Goal: Use online tool/utility: Utilize a website feature to perform a specific function

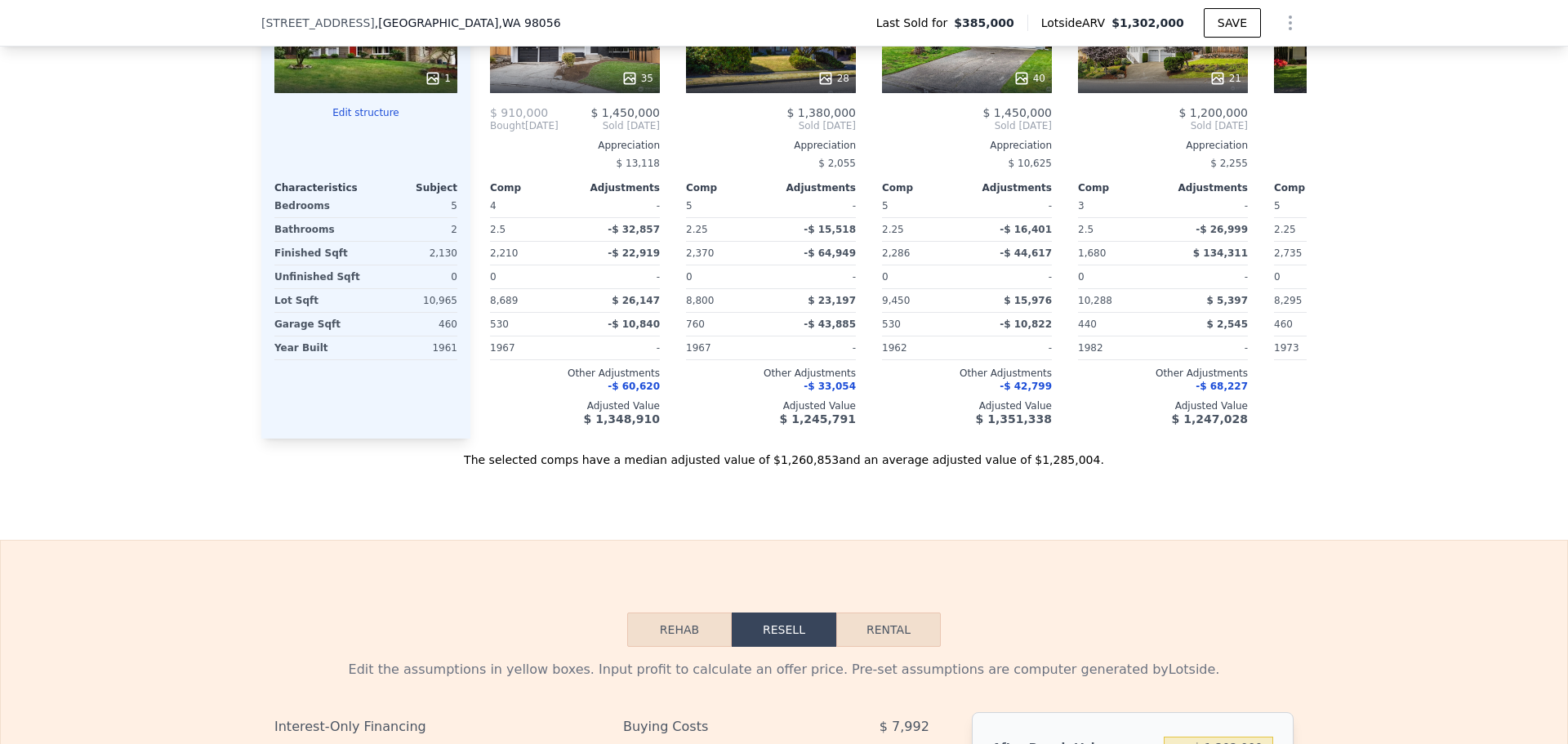
scroll to position [2444, 0]
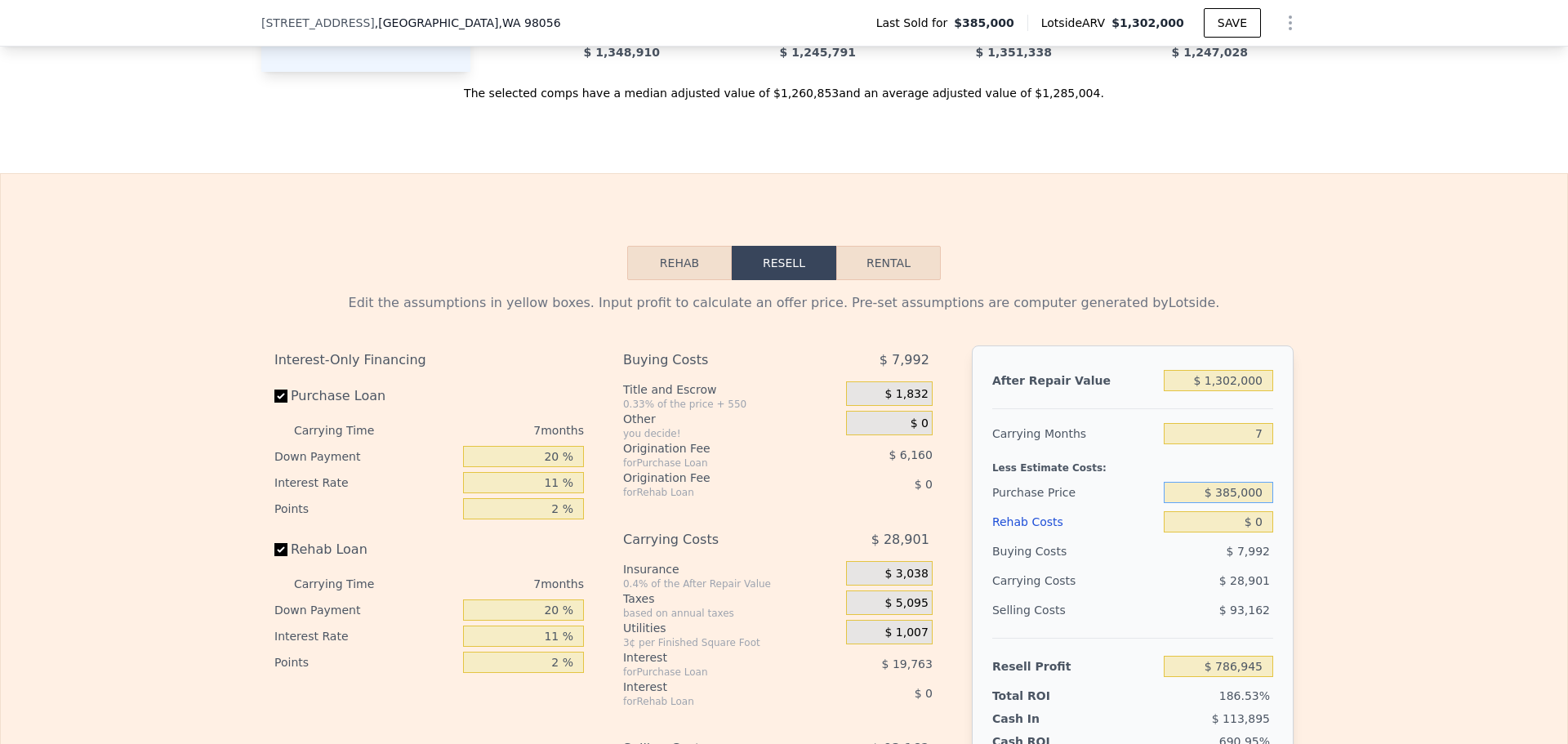
drag, startPoint x: 1218, startPoint y: 517, endPoint x: 1276, endPoint y: 510, distance: 58.4
click at [1276, 510] on div "After Repair Value $ 1,302,000 Carrying Months 7 Less Estimate Costs: Purchase …" at bounding box center [1132, 572] width 322 height 454
type input "$ 945,000"
click at [1314, 502] on div "Edit the assumptions in yellow boxes. Input profit to calculate an offer price.…" at bounding box center [784, 584] width 1567 height 608
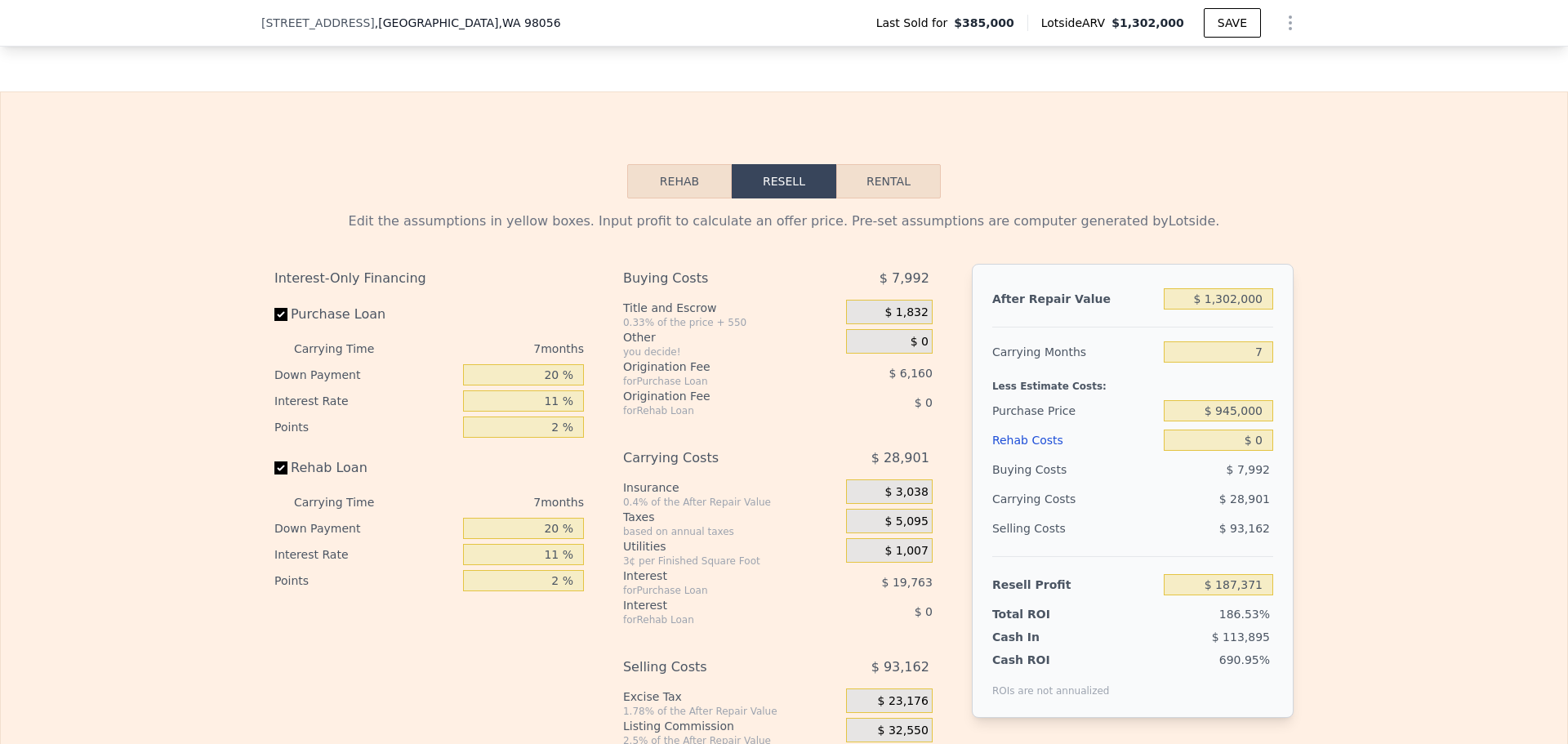
type input "$ 786,945"
click at [1314, 388] on div "Edit the assumptions in yellow boxes. Input profit to calculate an offer price.…" at bounding box center [784, 502] width 1567 height 608
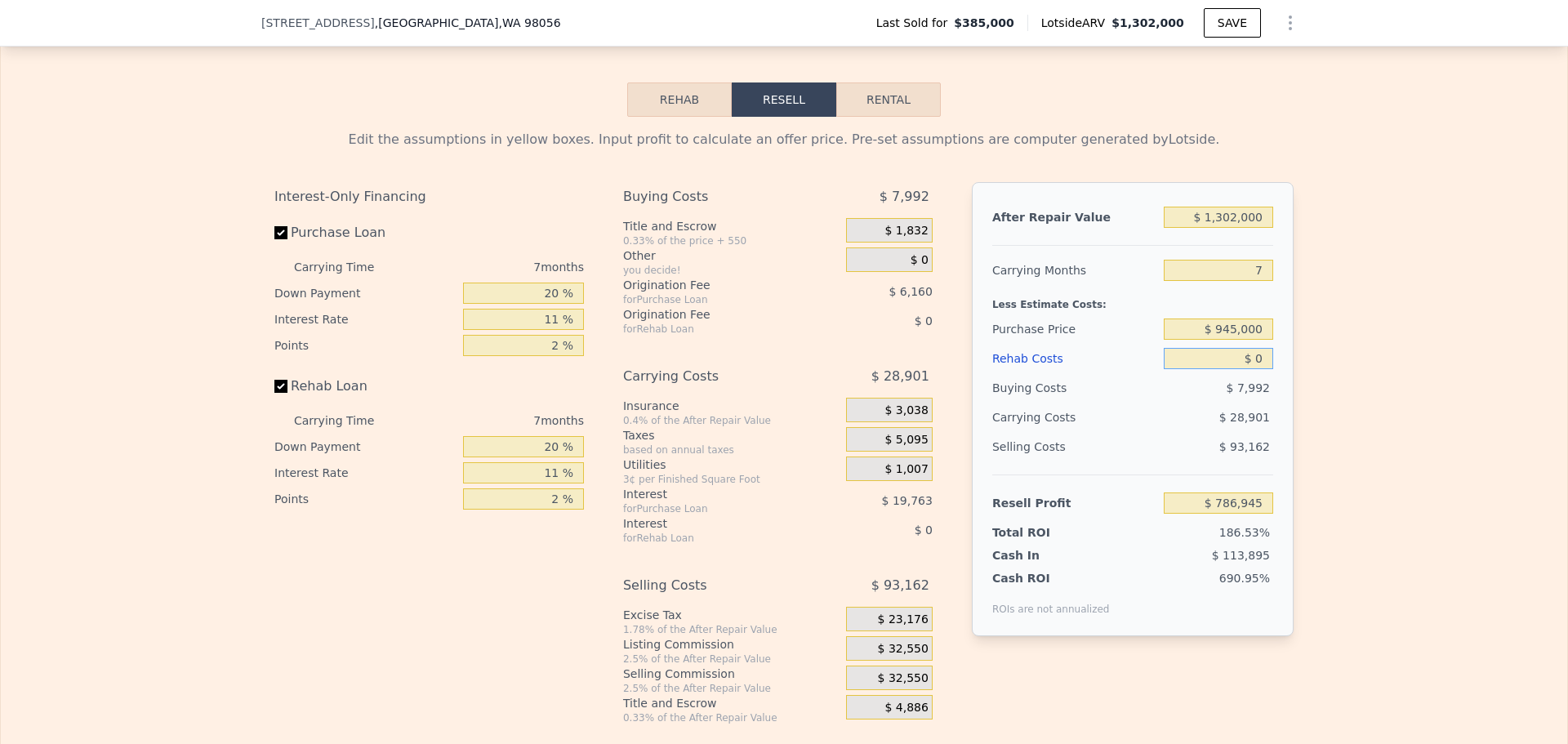
click at [1245, 370] on input "$ 0" at bounding box center [1218, 358] width 109 height 21
drag, startPoint x: 1261, startPoint y: 380, endPoint x: 1251, endPoint y: 381, distance: 10.0
click at [1251, 370] on input "$ 0" at bounding box center [1218, 358] width 109 height 21
type input "$ 150"
type input "$ 786,786"
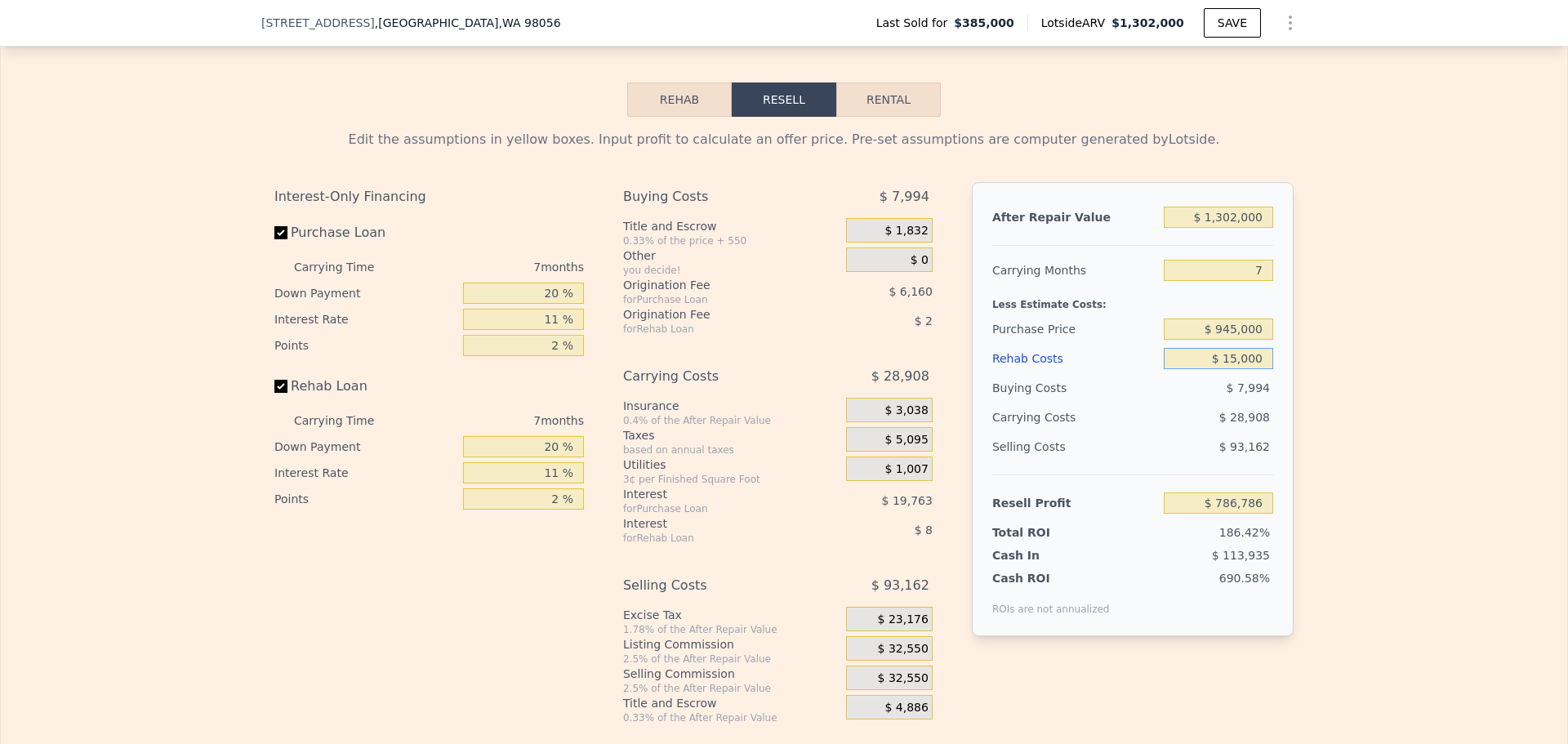
type input "$ 150,000"
type input "$ 626,845"
type input "$ 150,000"
click at [1321, 386] on div "Edit the assumptions in yellow boxes. Input profit to calculate an offer price.…" at bounding box center [784, 420] width 1567 height 608
click at [647, 117] on button "Rehab" at bounding box center [679, 100] width 105 height 35
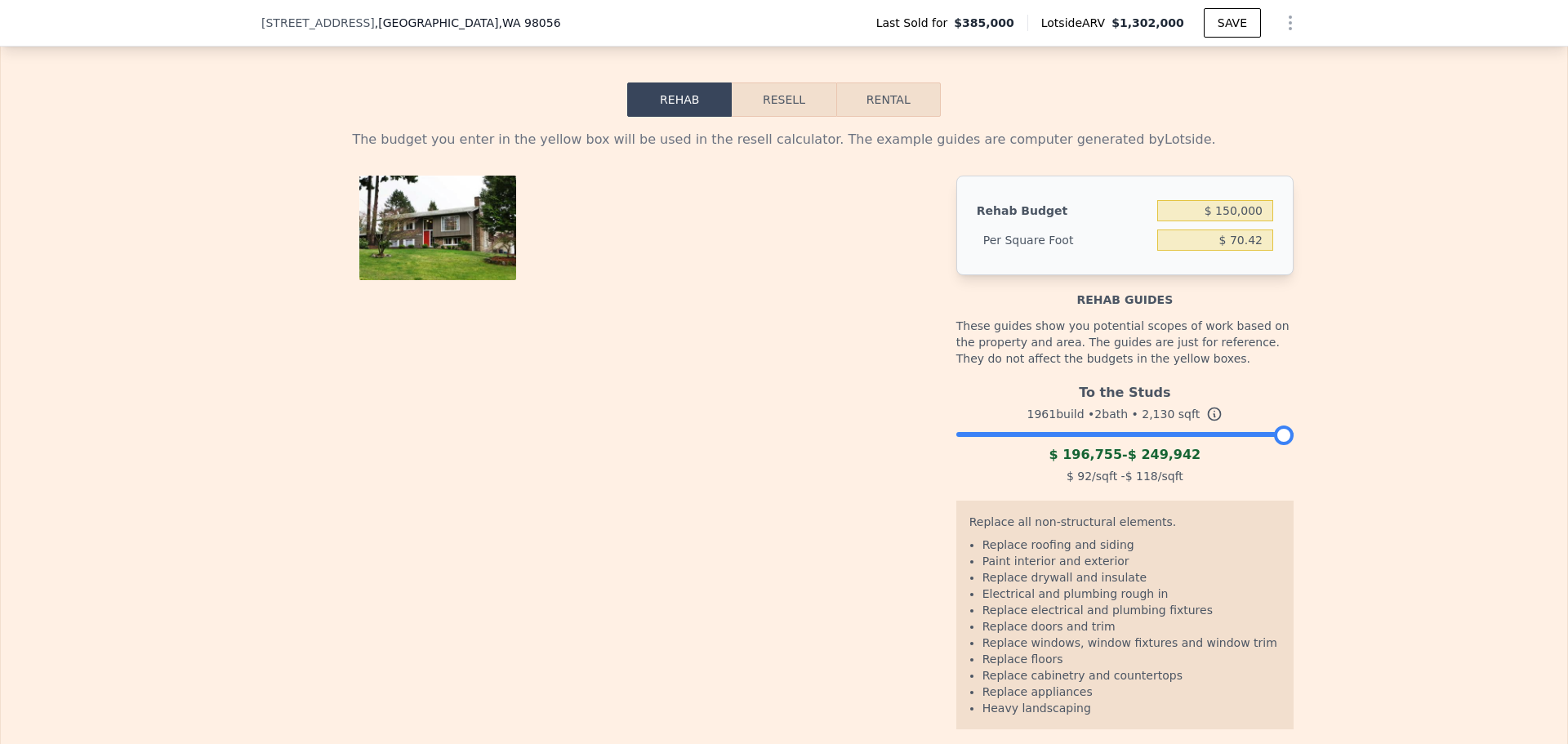
click at [762, 117] on button "Resell" at bounding box center [784, 100] width 104 height 35
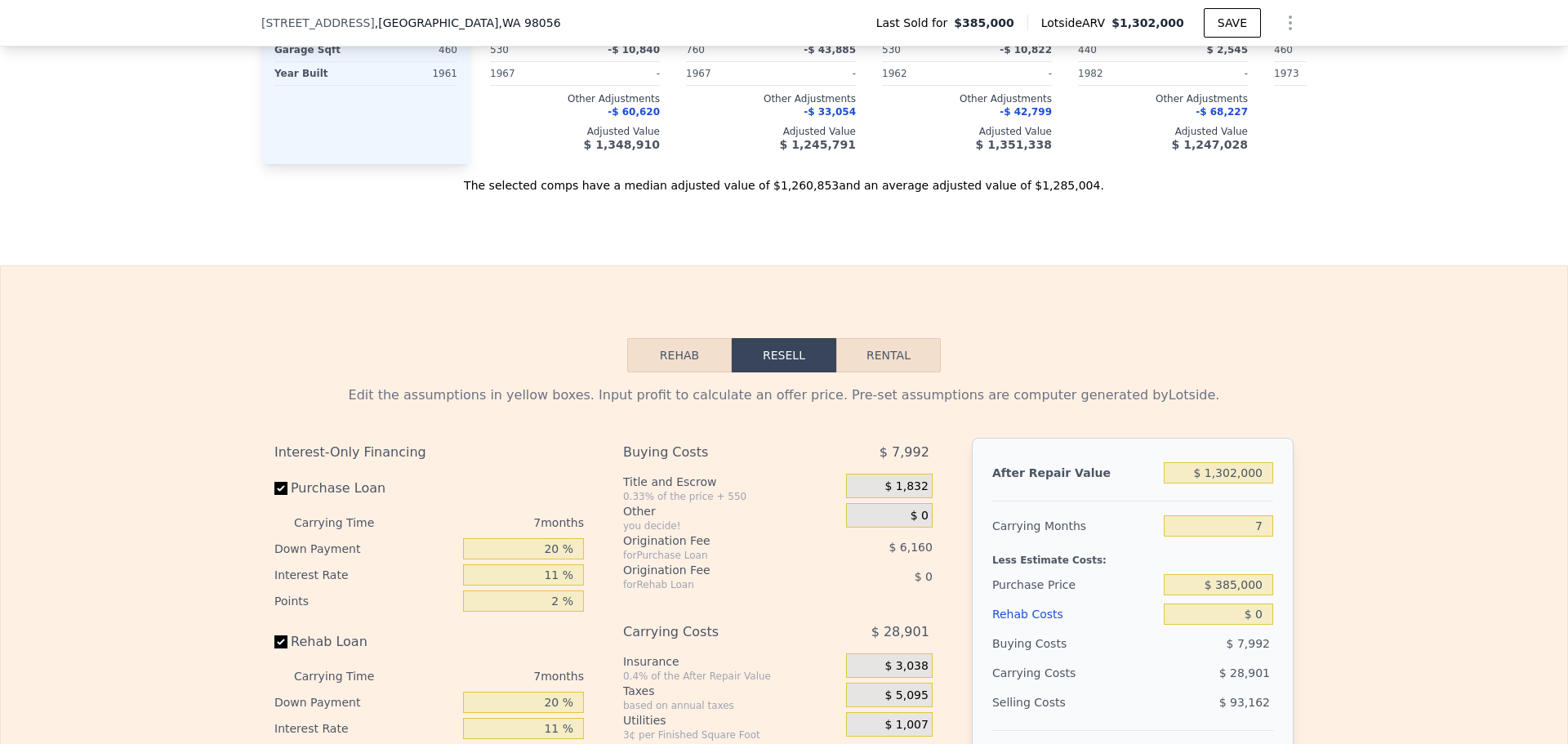
scroll to position [2444, 0]
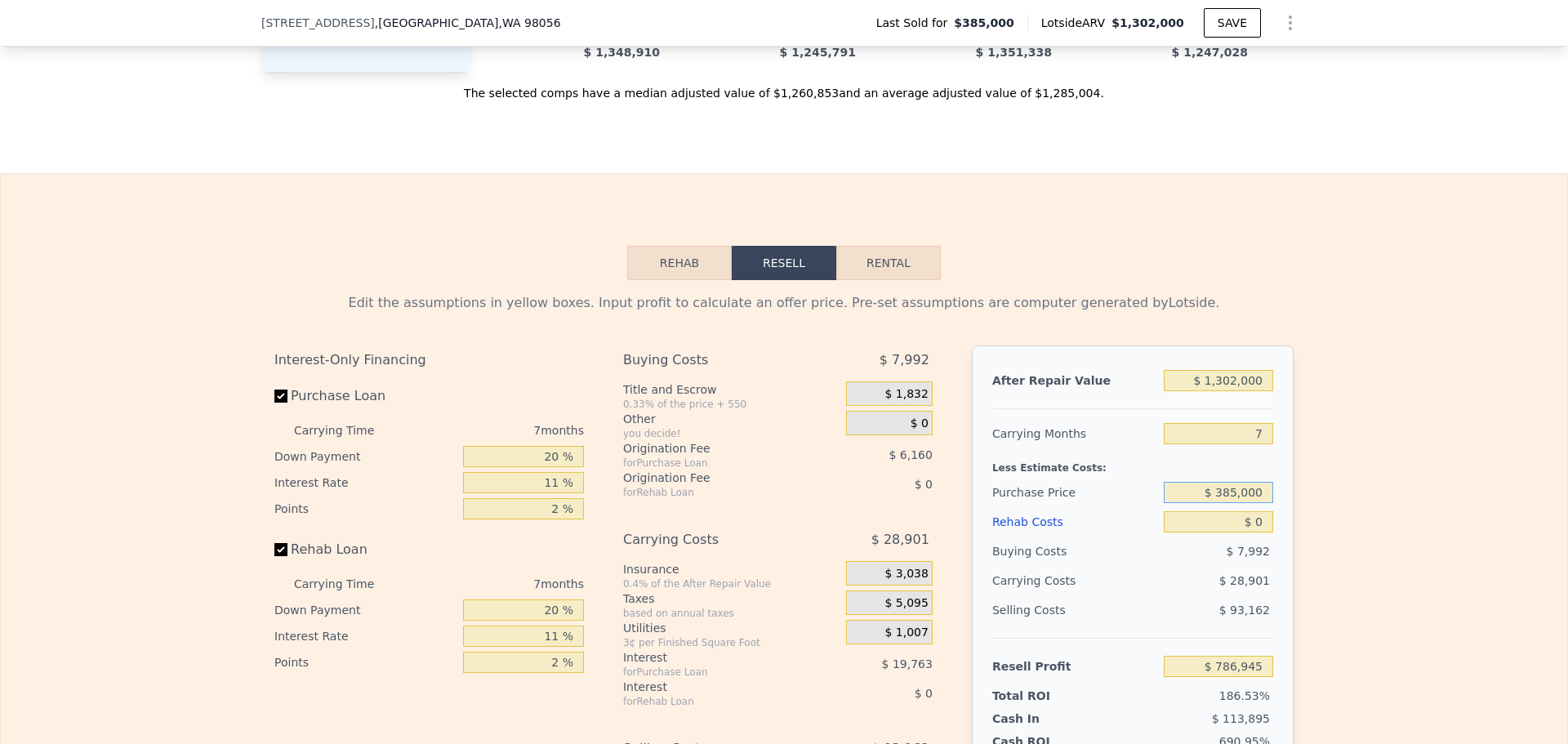
drag, startPoint x: 1262, startPoint y: 514, endPoint x: 1218, endPoint y: 522, distance: 44.7
click at [1218, 503] on input "$ 385,000" at bounding box center [1218, 492] width 109 height 21
type input "$ 945,000"
type input "$ 187,371"
type input "$ 120"
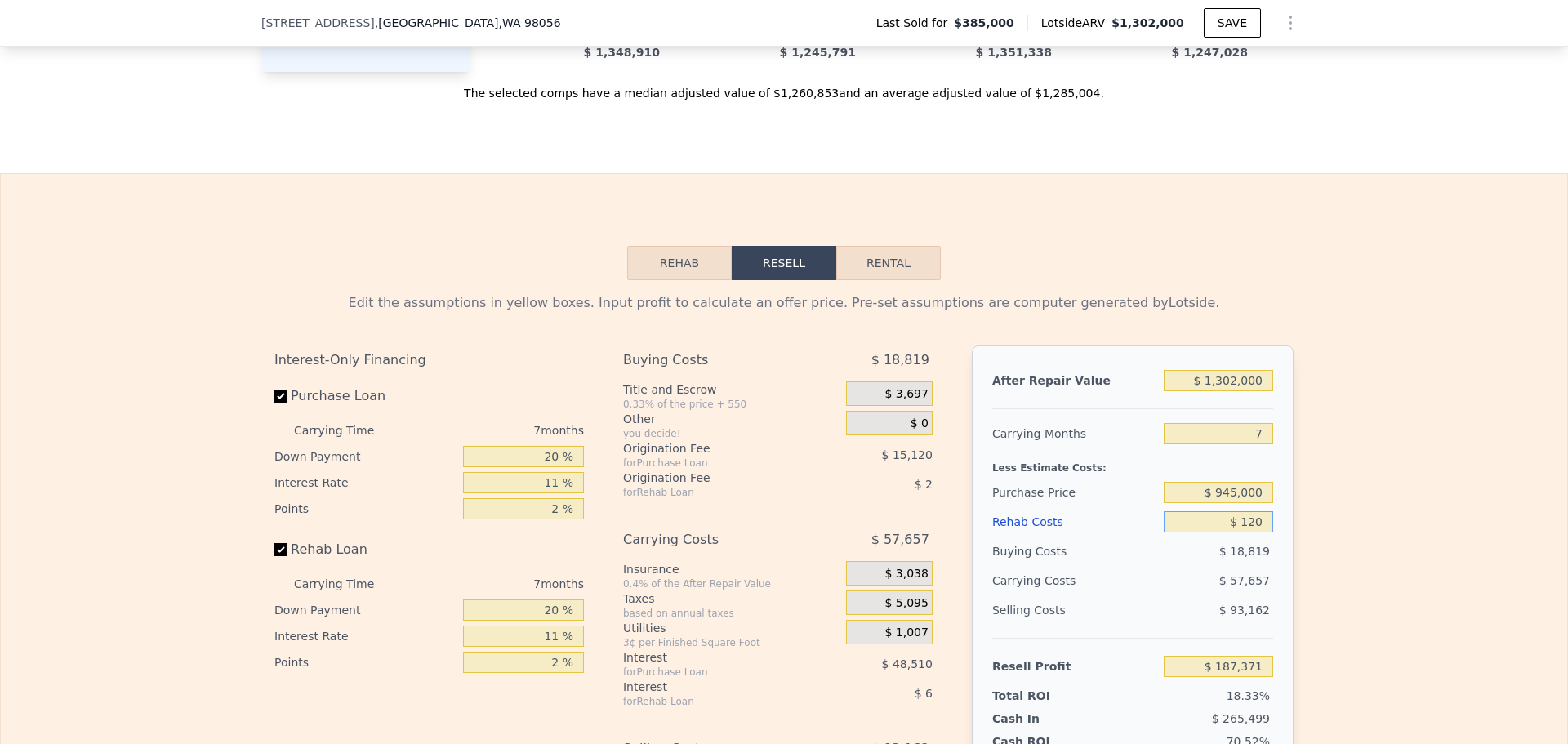
type input "$ 187,242"
type input "$ 12,000"
type input "$ 174,563"
type input "$ 120,000"
type input "$ 59,291"
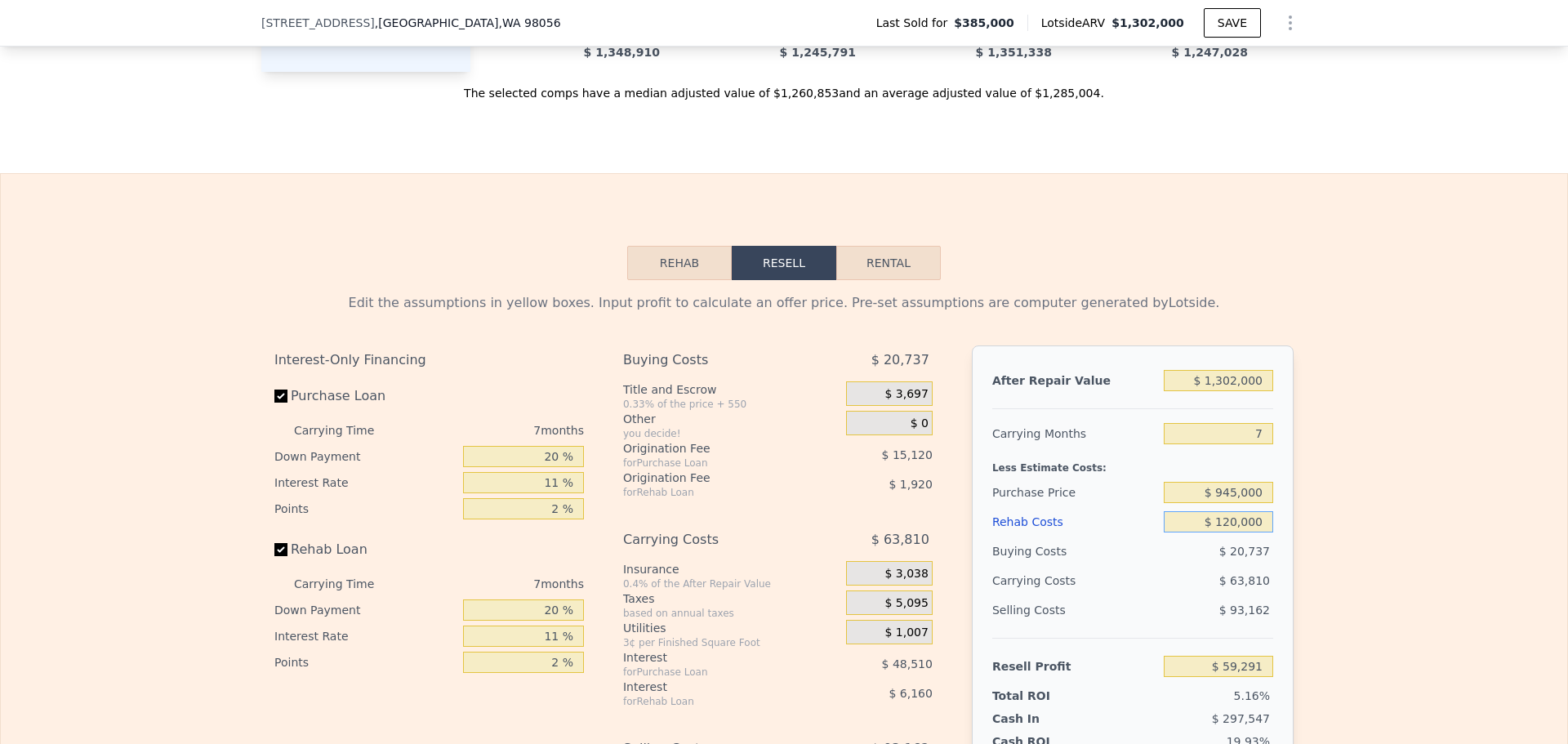
type input "$ 120,000"
click at [1337, 519] on div "Edit the assumptions in yellow boxes. Input profit to calculate an offer price.…" at bounding box center [784, 584] width 1567 height 608
click at [1372, 437] on div "Edit the assumptions in yellow boxes. Input profit to calculate an offer price.…" at bounding box center [784, 584] width 1567 height 608
drag, startPoint x: 1236, startPoint y: 407, endPoint x: 1226, endPoint y: 407, distance: 10.0
click at [1226, 391] on input "$ 1,302,000" at bounding box center [1218, 380] width 109 height 21
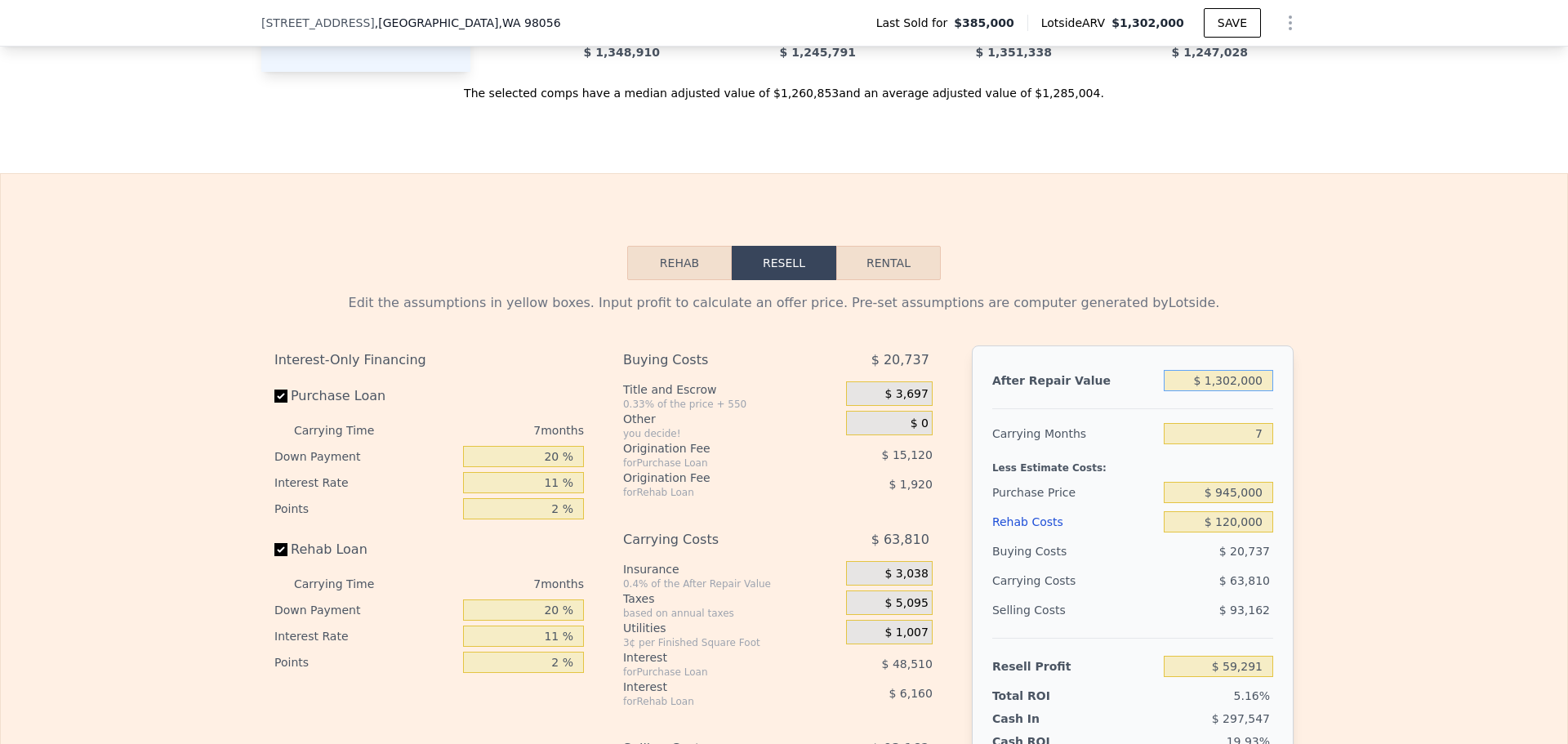
type input "$ 135,000"
type input "-$ 1,021,977"
type input "$ 1,350,000"
type input "$ 103,765"
type input "$ 1,350,000"
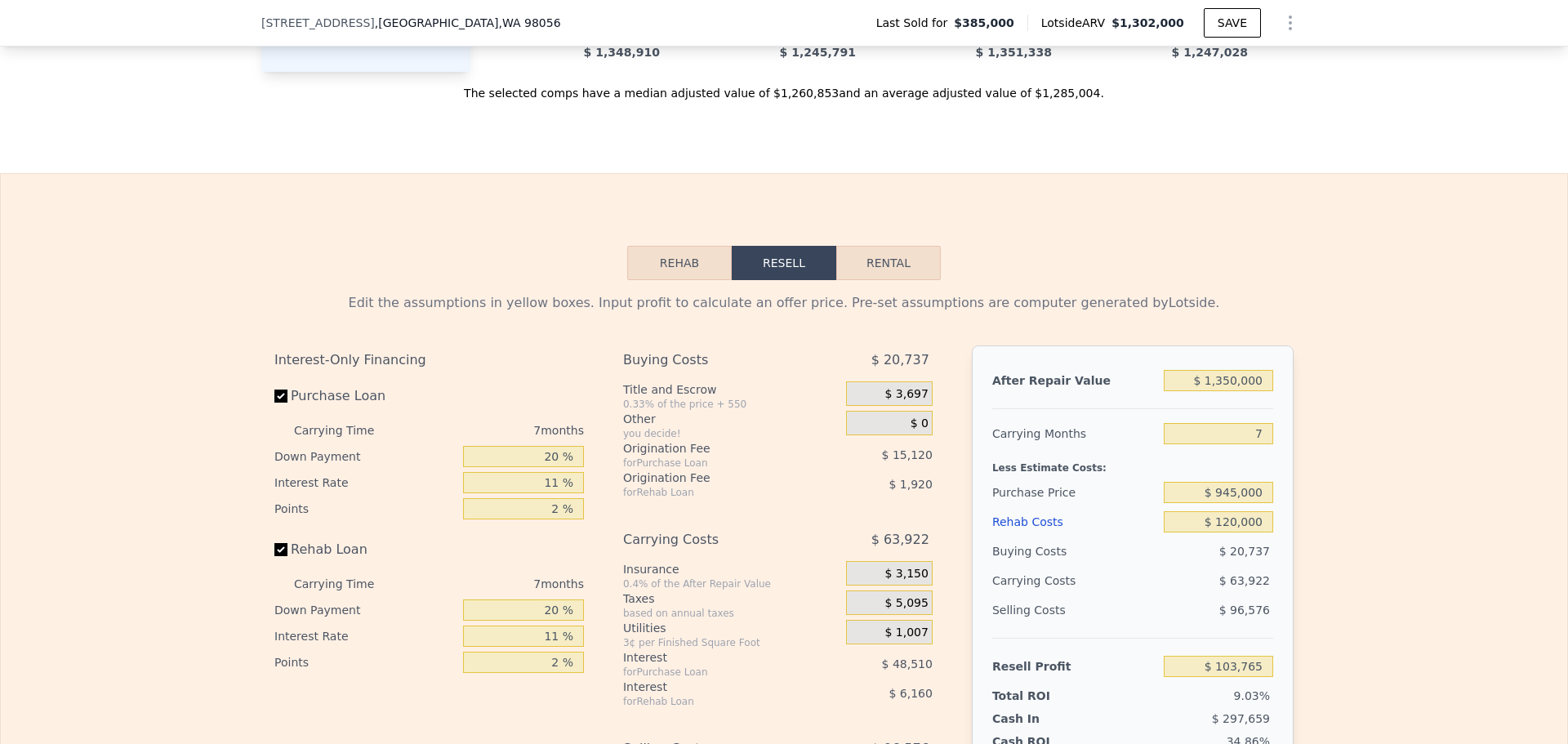
click at [1347, 393] on div "Edit the assumptions in yellow boxes. Input profit to calculate an offer price.…" at bounding box center [784, 584] width 1567 height 608
drag, startPoint x: 1264, startPoint y: 462, endPoint x: 1242, endPoint y: 460, distance: 22.1
click at [1242, 444] on input "7" at bounding box center [1218, 434] width 109 height 21
type input "5"
type input "$ 122,028"
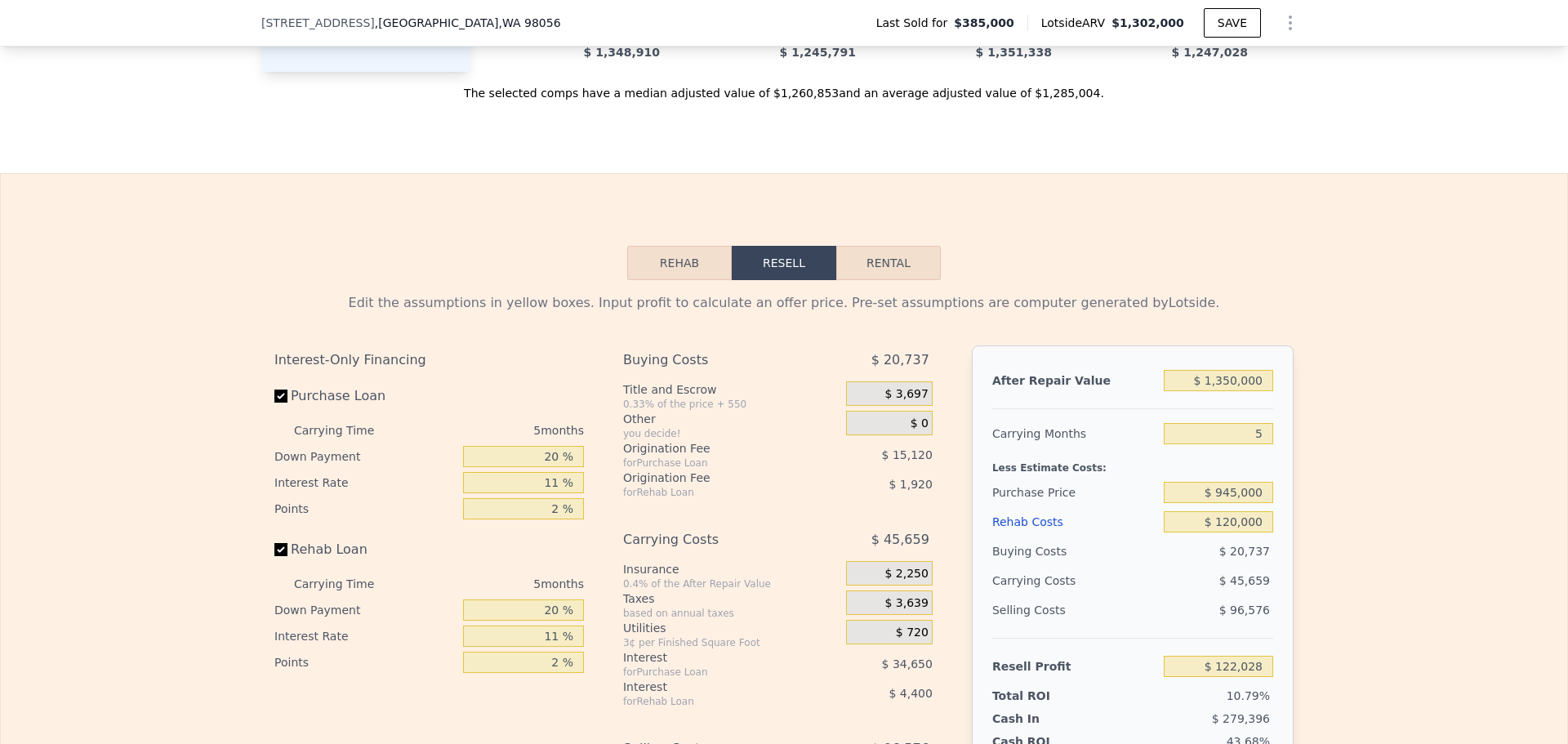
click at [1319, 429] on div "Edit the assumptions in yellow boxes. Input profit to calculate an offer price.…" at bounding box center [784, 584] width 1567 height 608
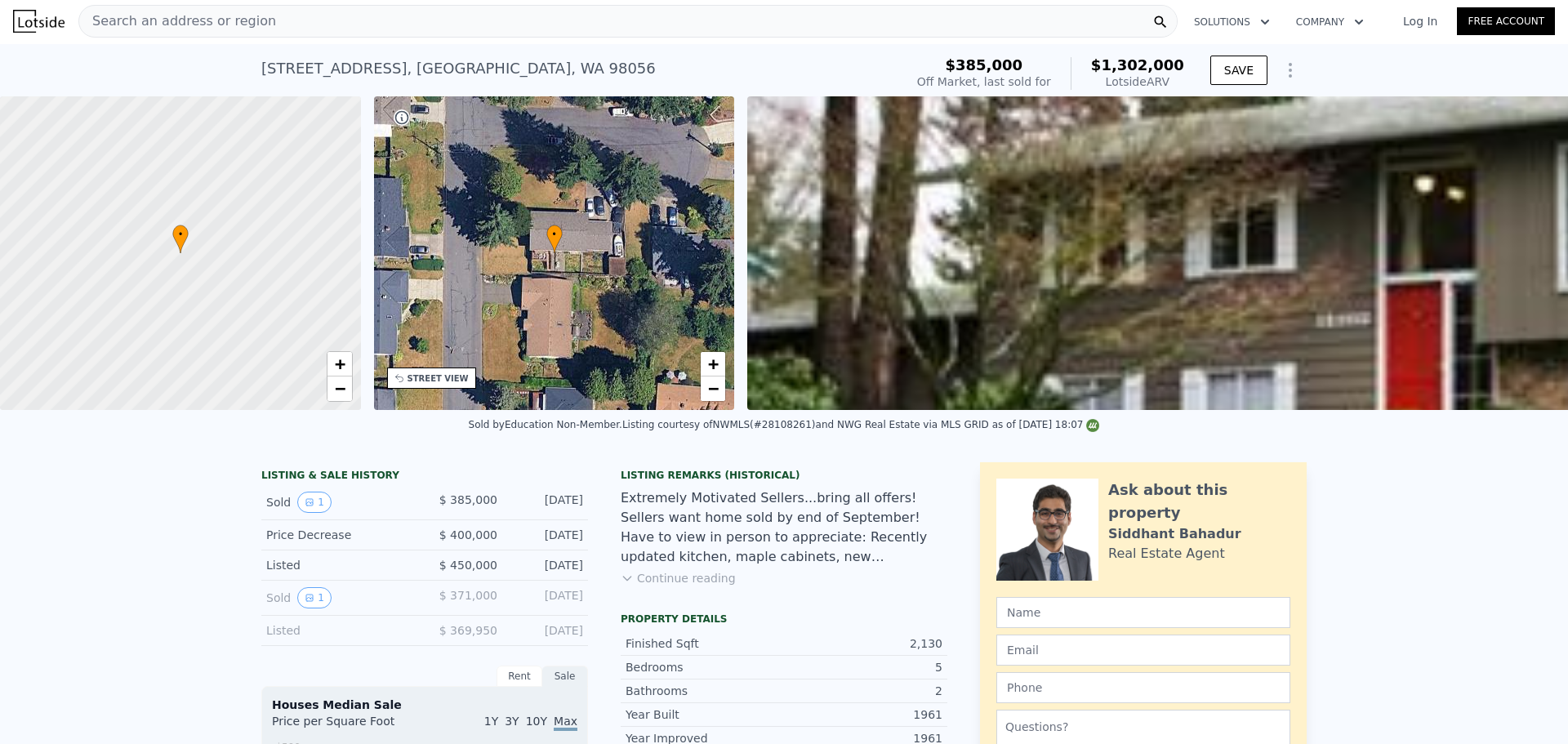
scroll to position [0, 0]
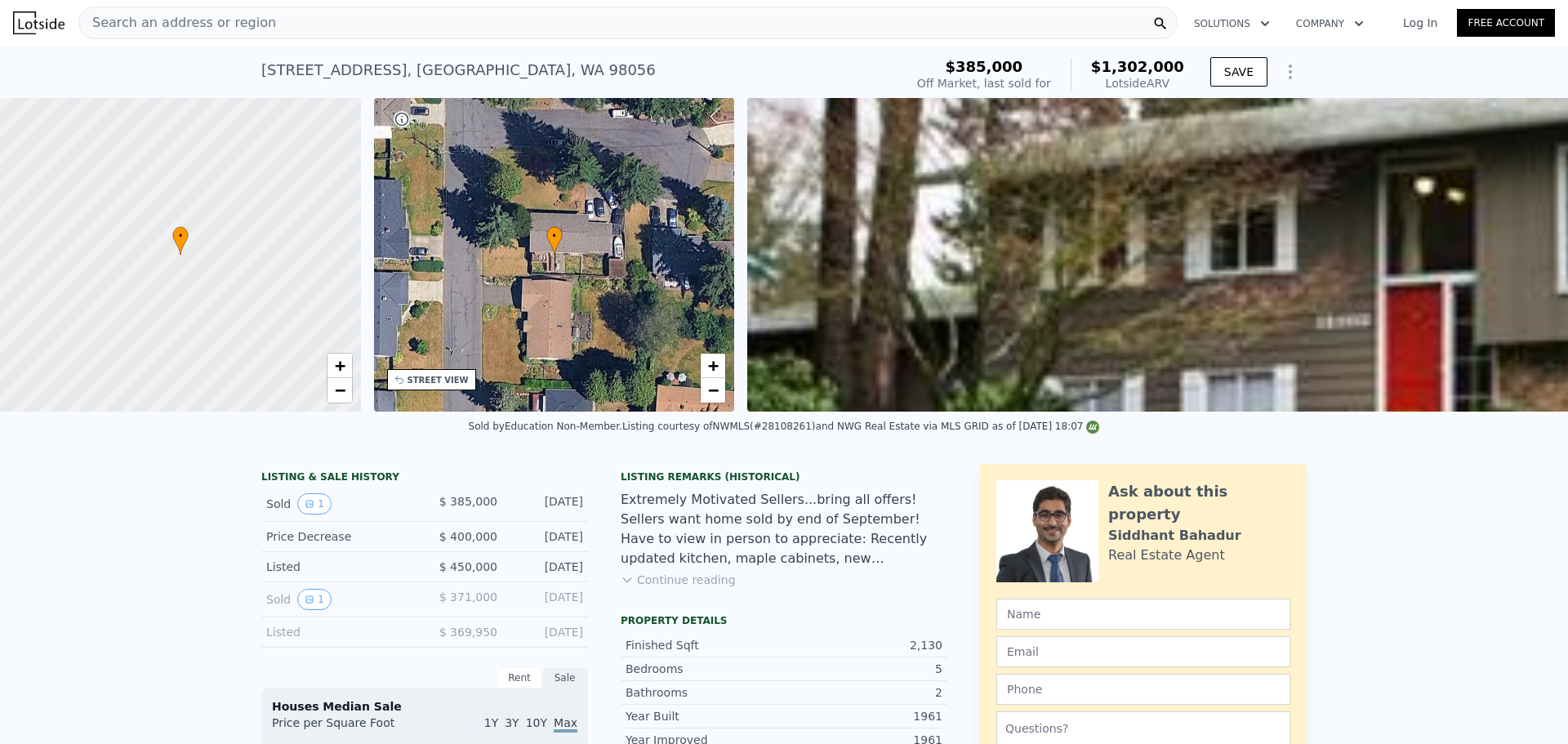
click at [753, 76] on div "12103 SE 70th St , Newcastle , WA 98056 Sold Oct 2008 for $385k (~ARV $1.302m )" at bounding box center [579, 75] width 637 height 46
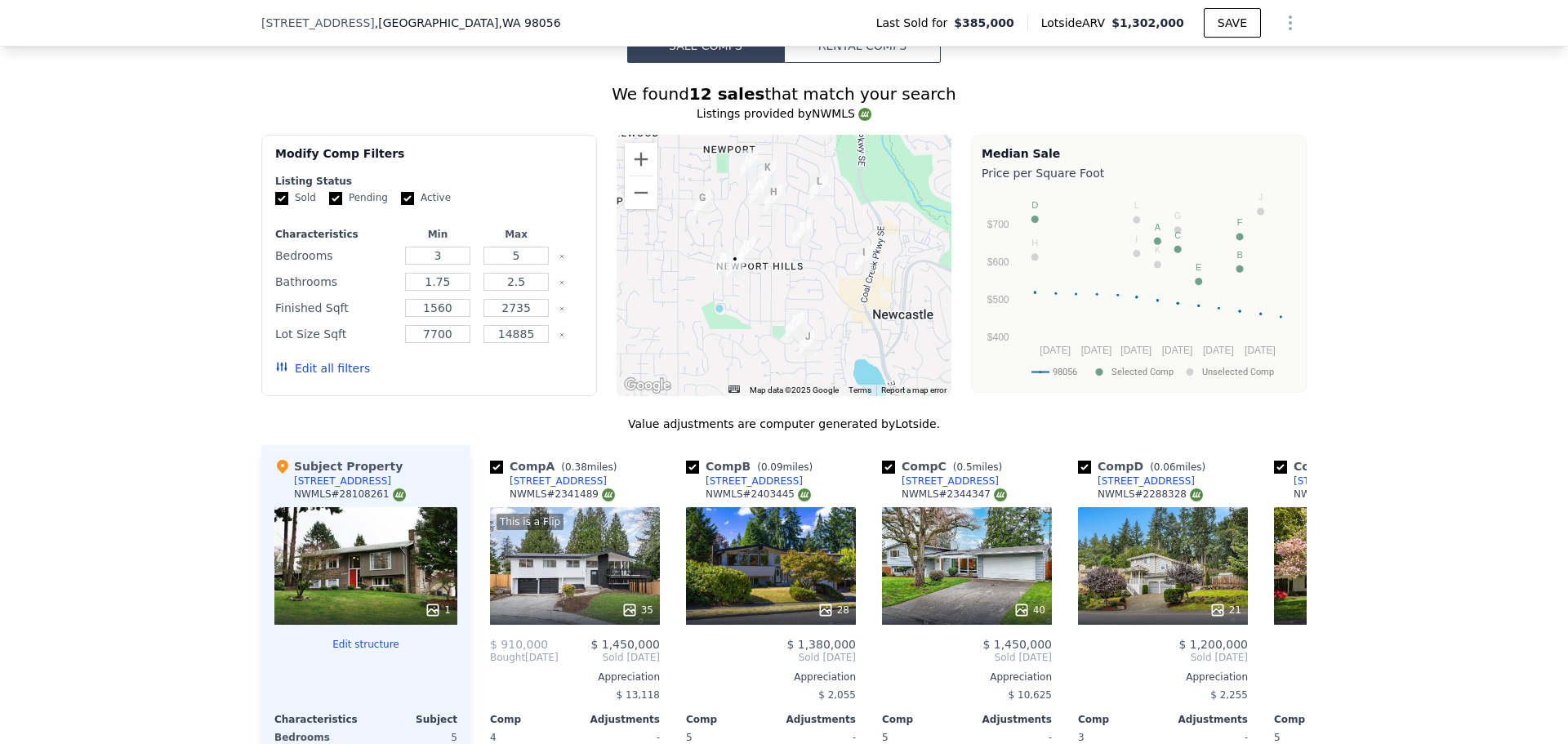
scroll to position [1627, 0]
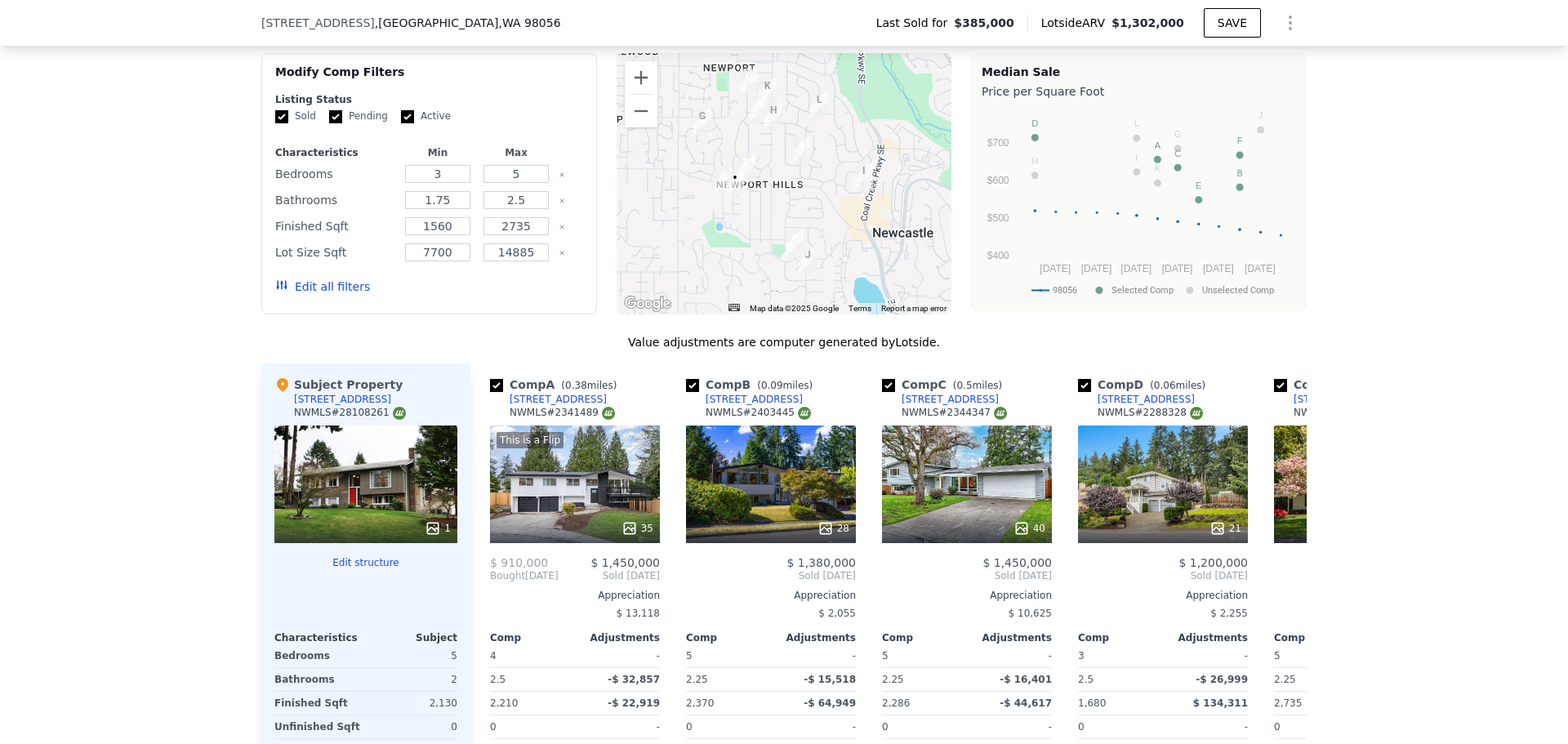
click at [1392, 499] on div "We found 12 sales that match your search Listings provided by NWMLS Filters Map…" at bounding box center [784, 449] width 1568 height 937
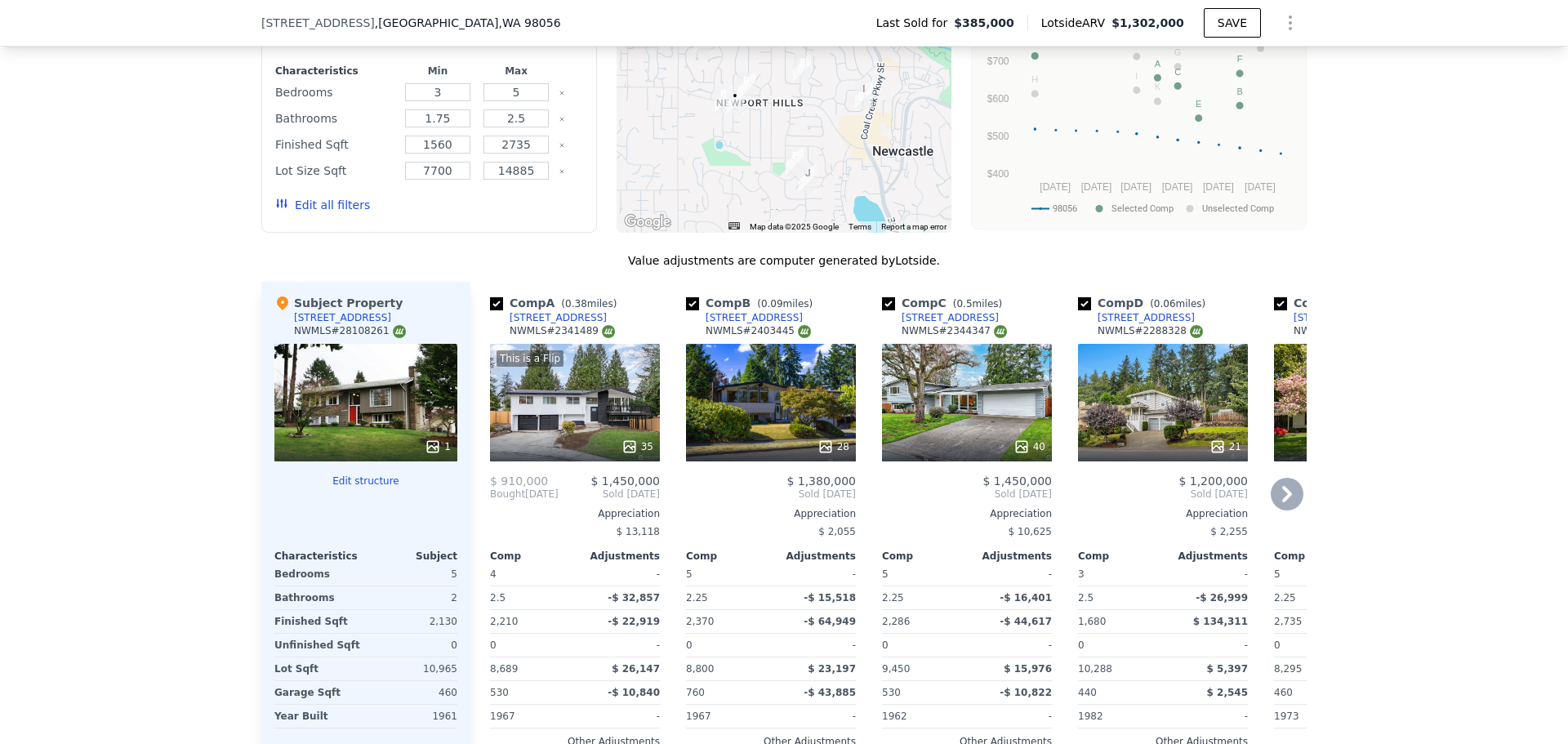
click at [757, 420] on div "28" at bounding box center [771, 402] width 170 height 118
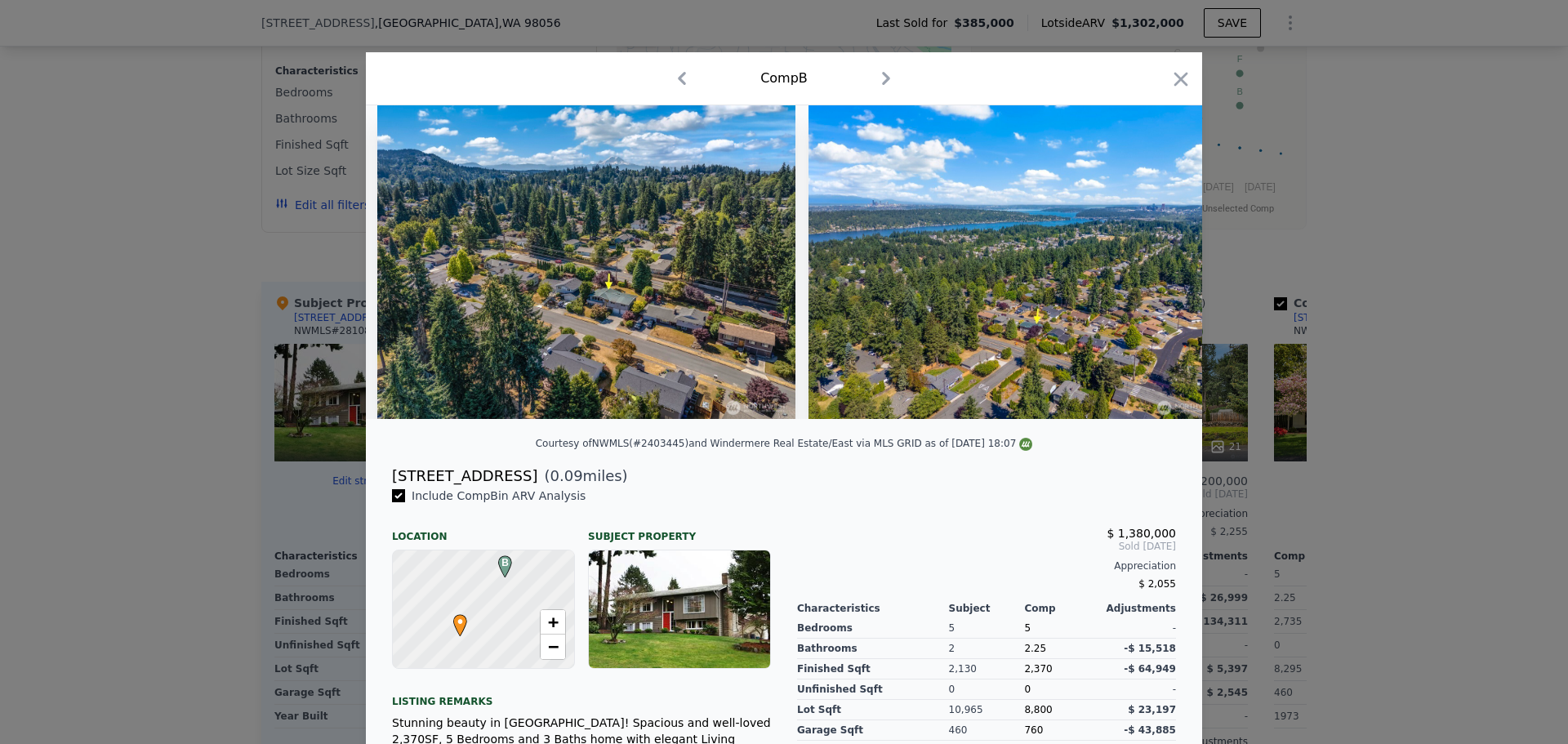
scroll to position [0, 11227]
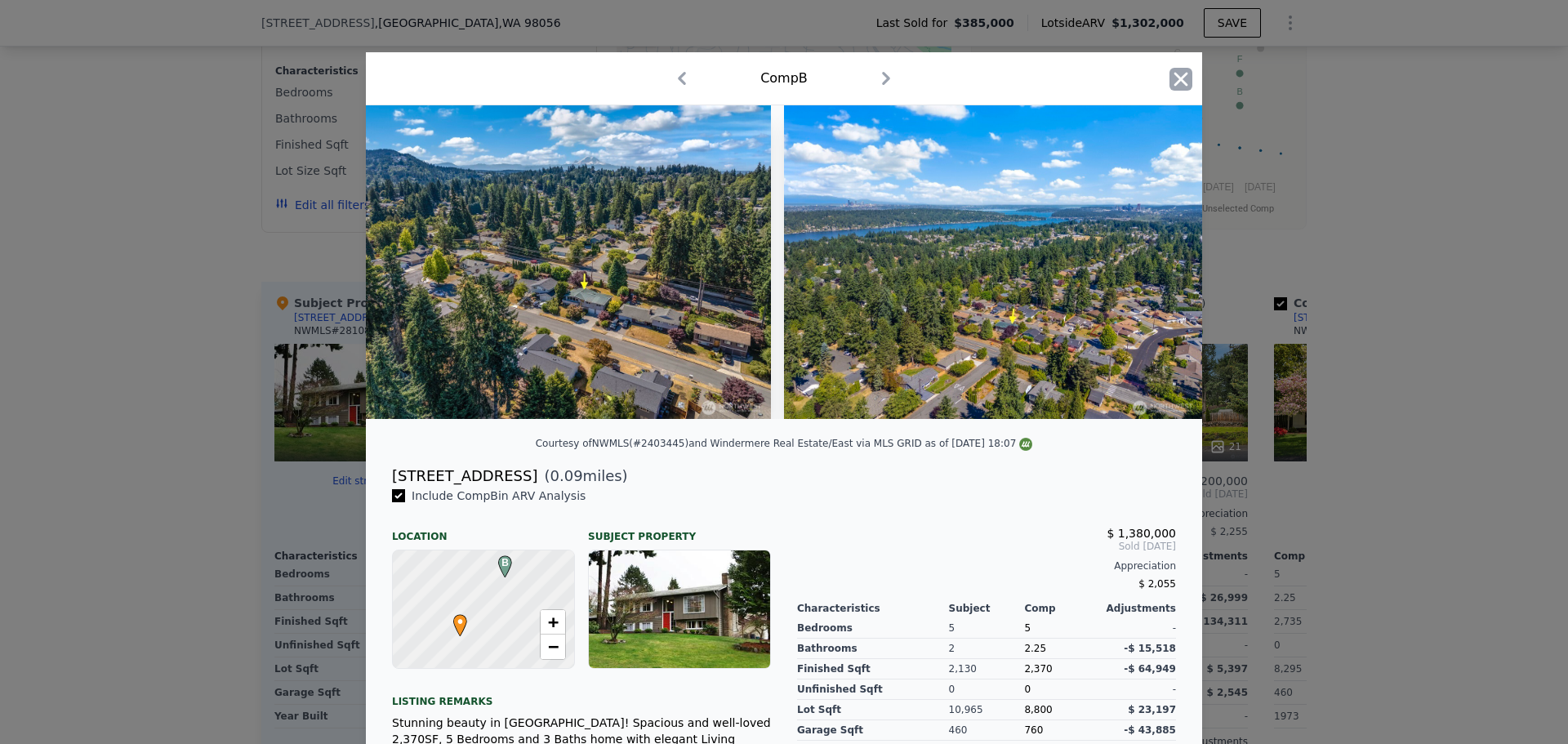
click at [1185, 84] on icon "button" at bounding box center [1181, 80] width 23 height 23
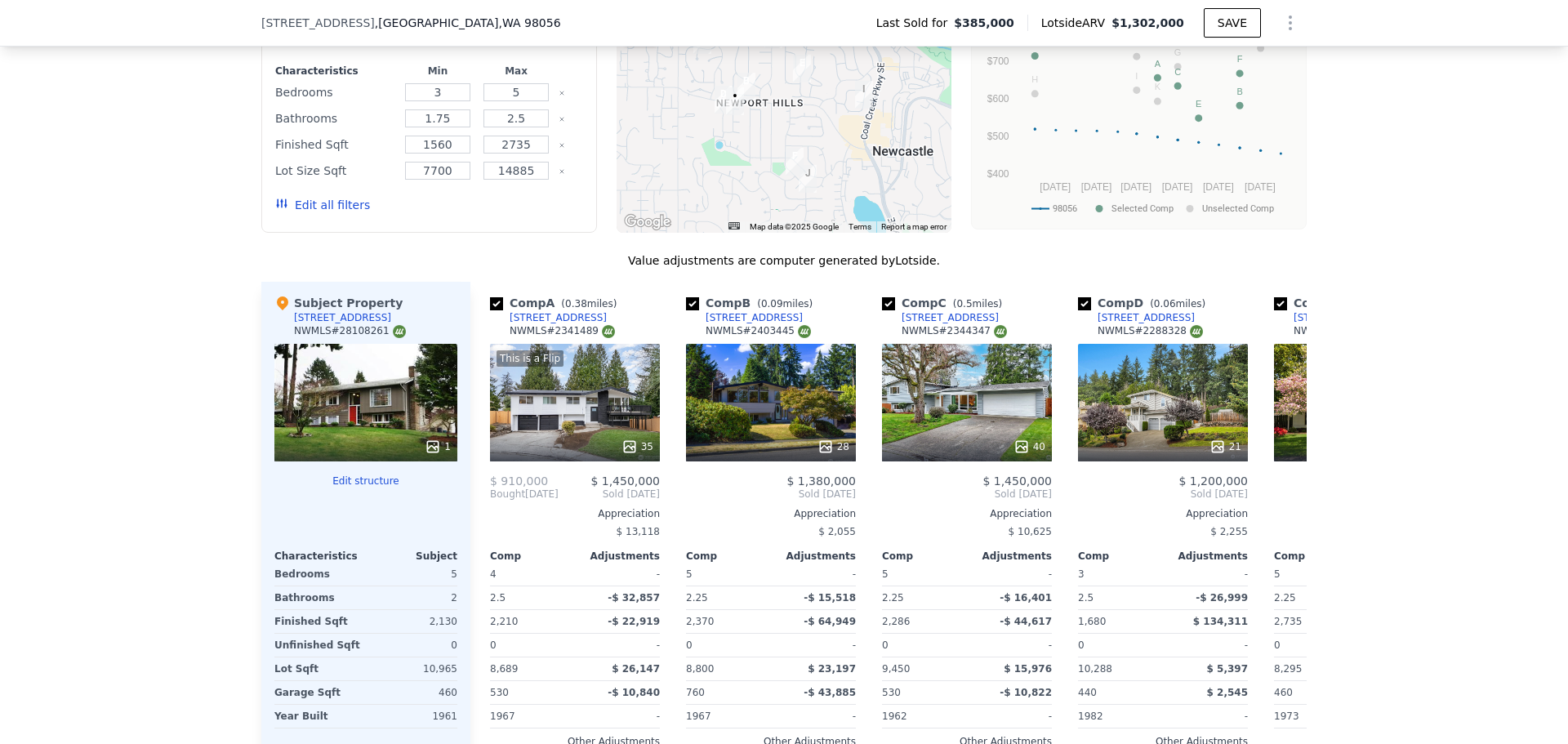
click at [1453, 358] on div "We found 12 sales that match your search Listings provided by NWMLS Filters Map…" at bounding box center [784, 368] width 1568 height 937
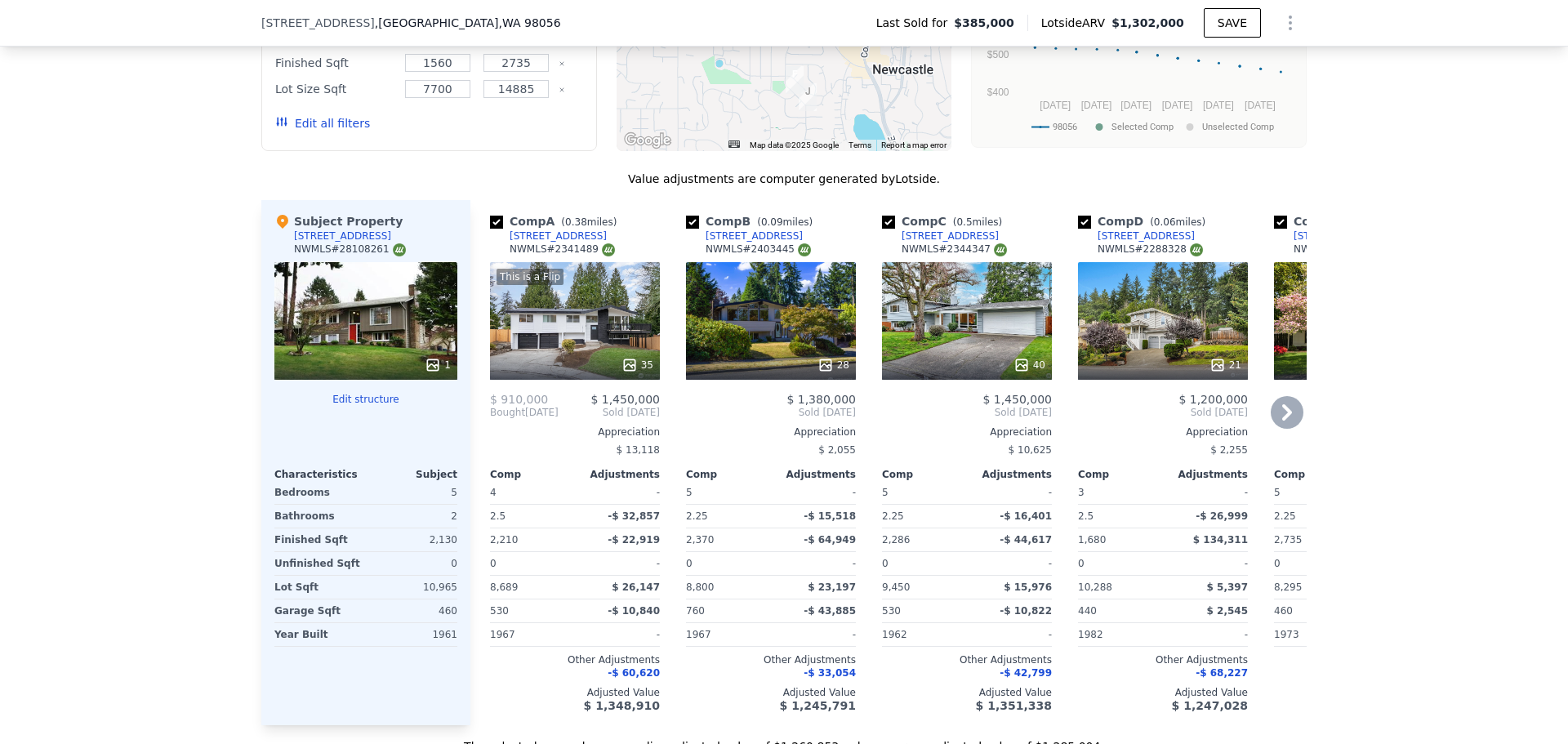
click at [580, 357] on div "This is a Flip 35" at bounding box center [574, 321] width 170 height 118
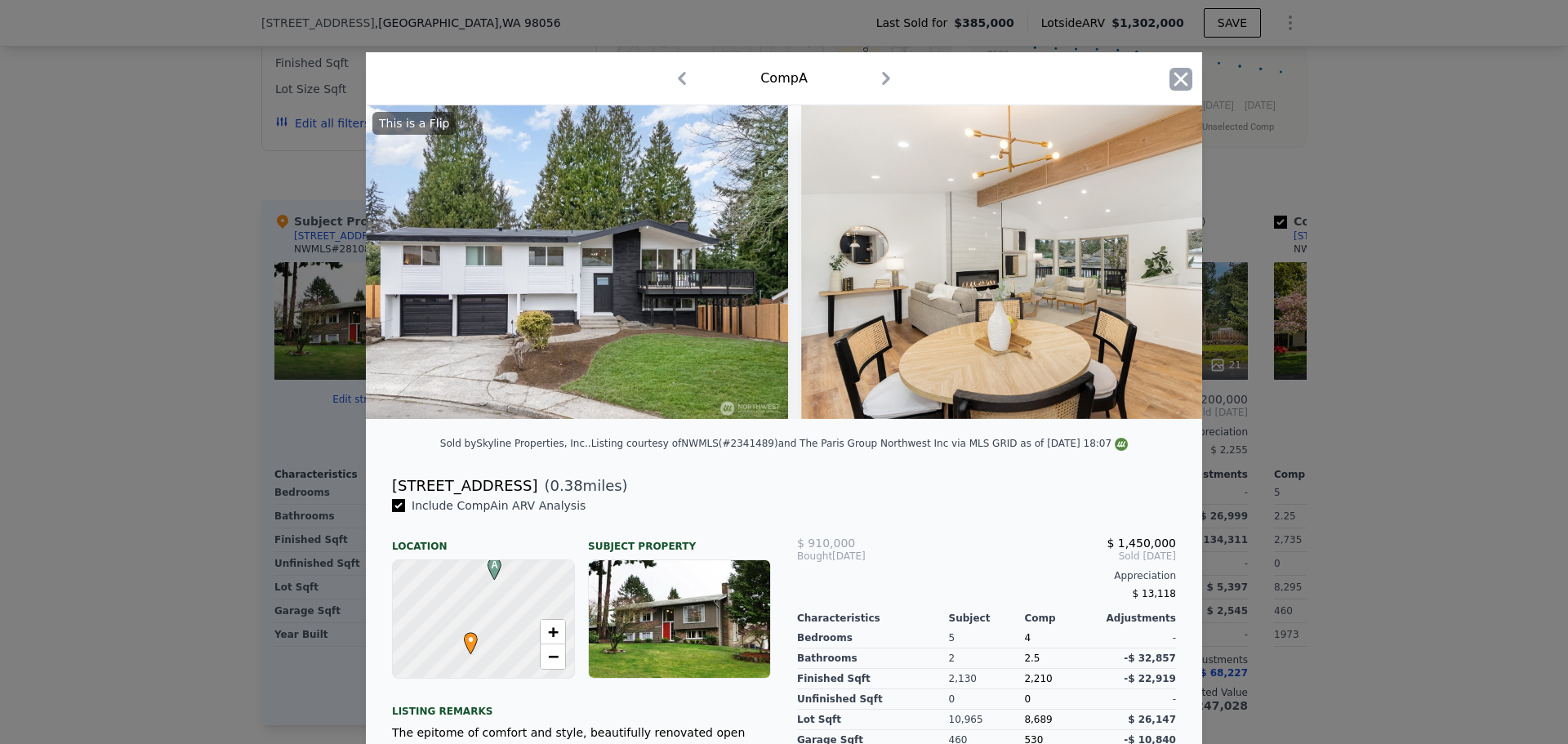
click at [1170, 80] on icon "button" at bounding box center [1181, 80] width 23 height 23
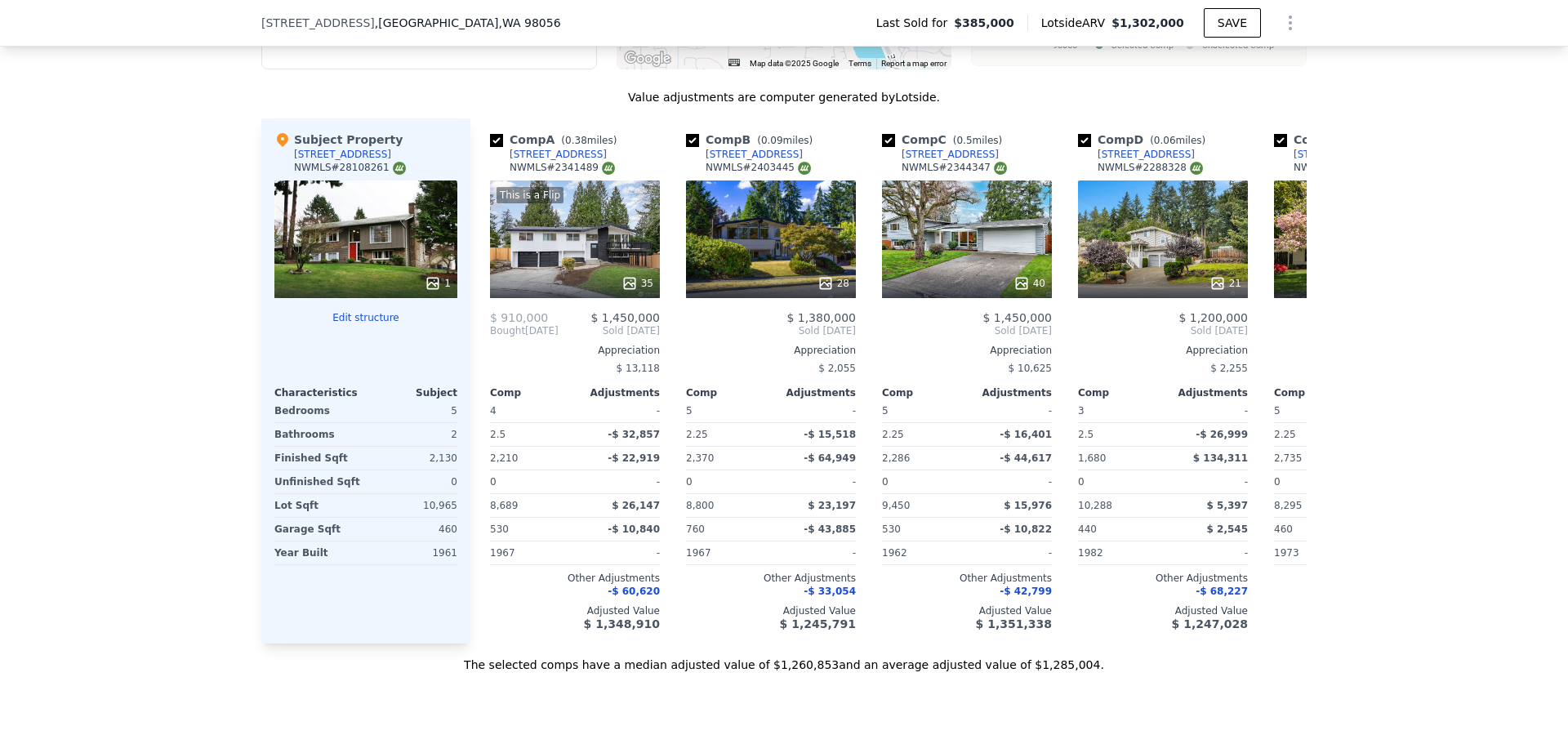
scroll to position [1791, 0]
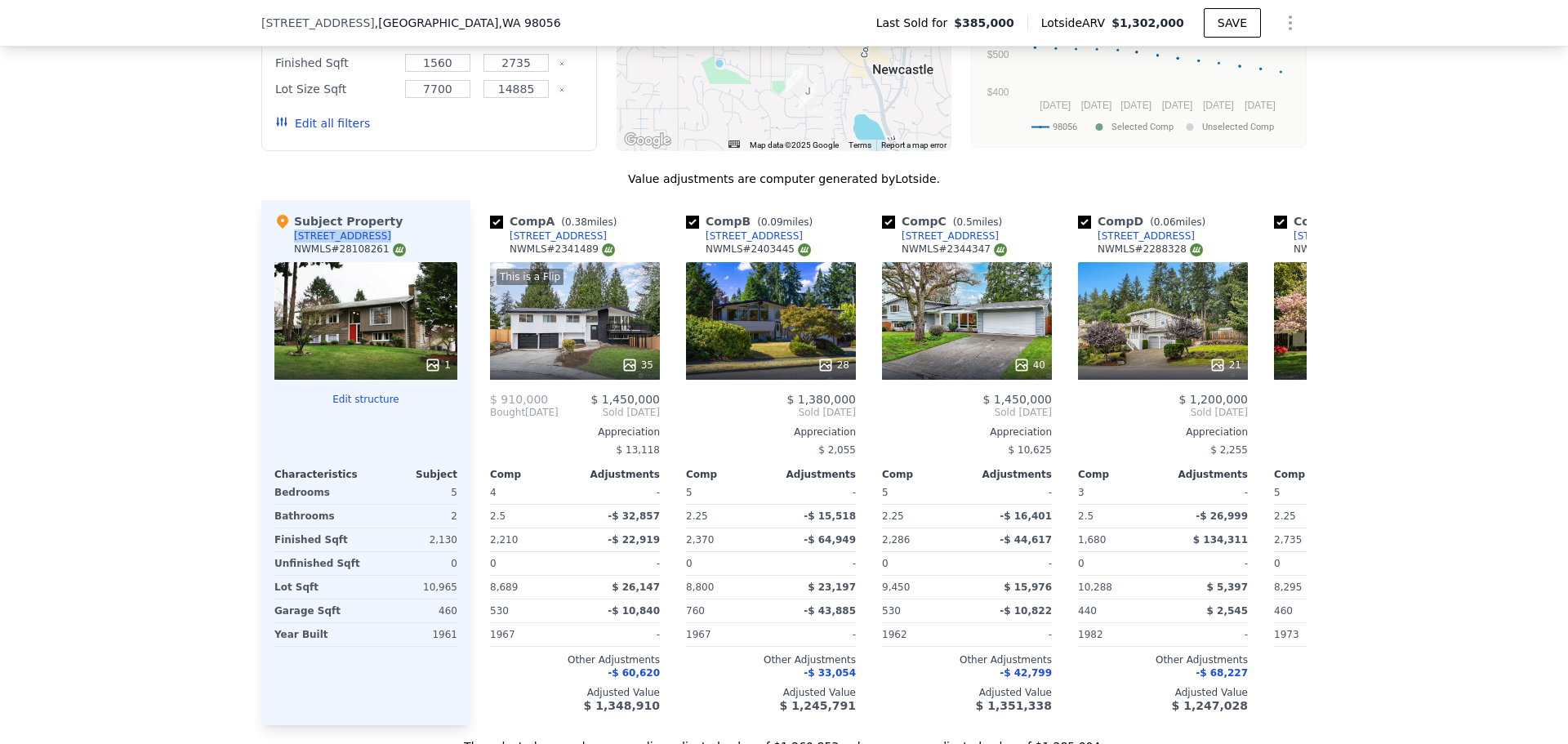
drag, startPoint x: 354, startPoint y: 245, endPoint x: 287, endPoint y: 253, distance: 67.5
click at [287, 253] on div "Subject Property 12103 SE 70th St NWMLS # 28108261" at bounding box center [366, 237] width 183 height 49
copy div "[STREET_ADDRESS]"
drag, startPoint x: 1392, startPoint y: 348, endPoint x: 1414, endPoint y: 339, distance: 23.8
click at [1397, 345] on div "We found 12 sales that match your search Listings provided by NWMLS Filters Map…" at bounding box center [784, 286] width 1568 height 937
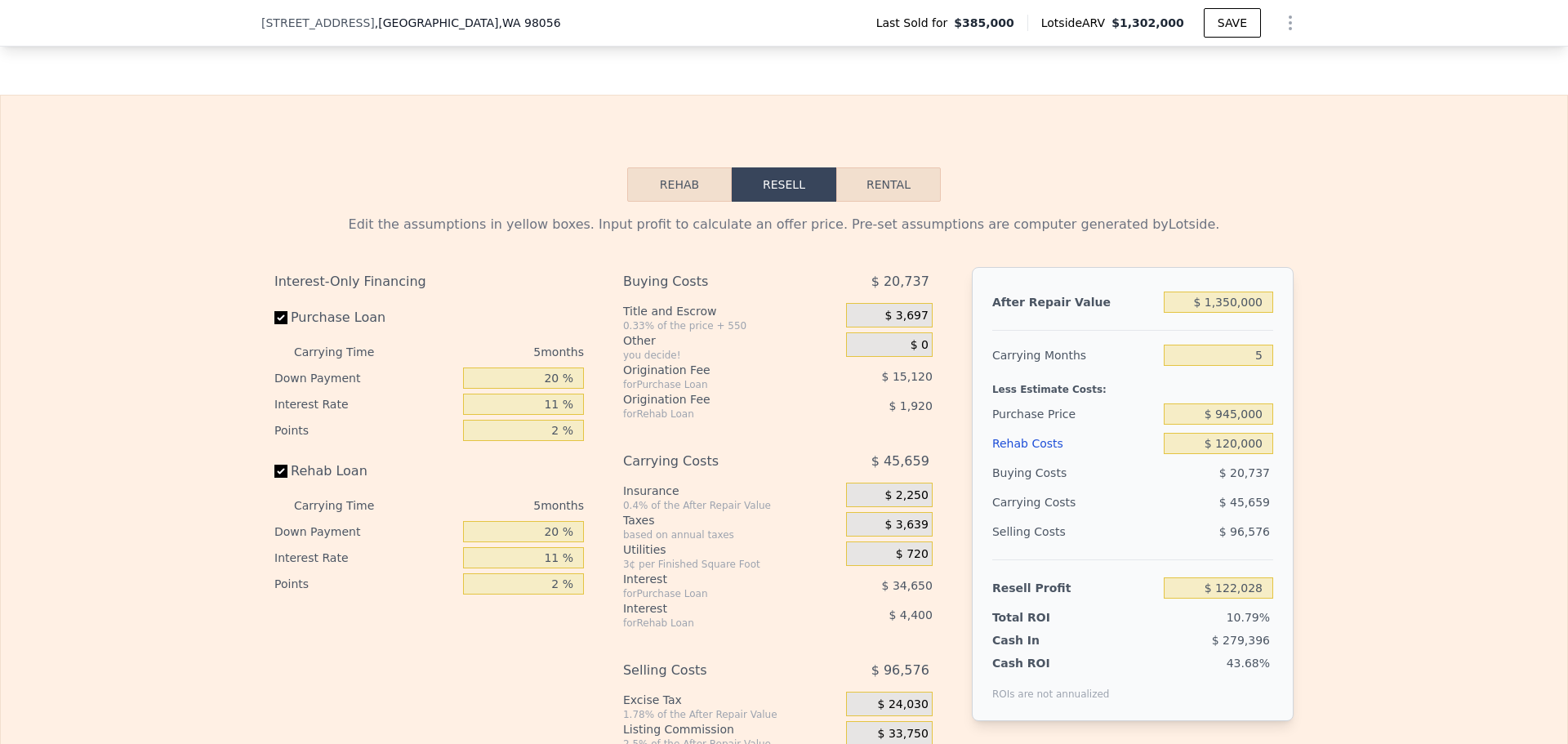
scroll to position [2526, 0]
drag, startPoint x: 272, startPoint y: 333, endPoint x: 269, endPoint y: 425, distance: 92.0
click at [275, 321] on input "Purchase Loan" at bounding box center [281, 315] width 13 height 13
checkbox input "false"
type input "$ 171,798"
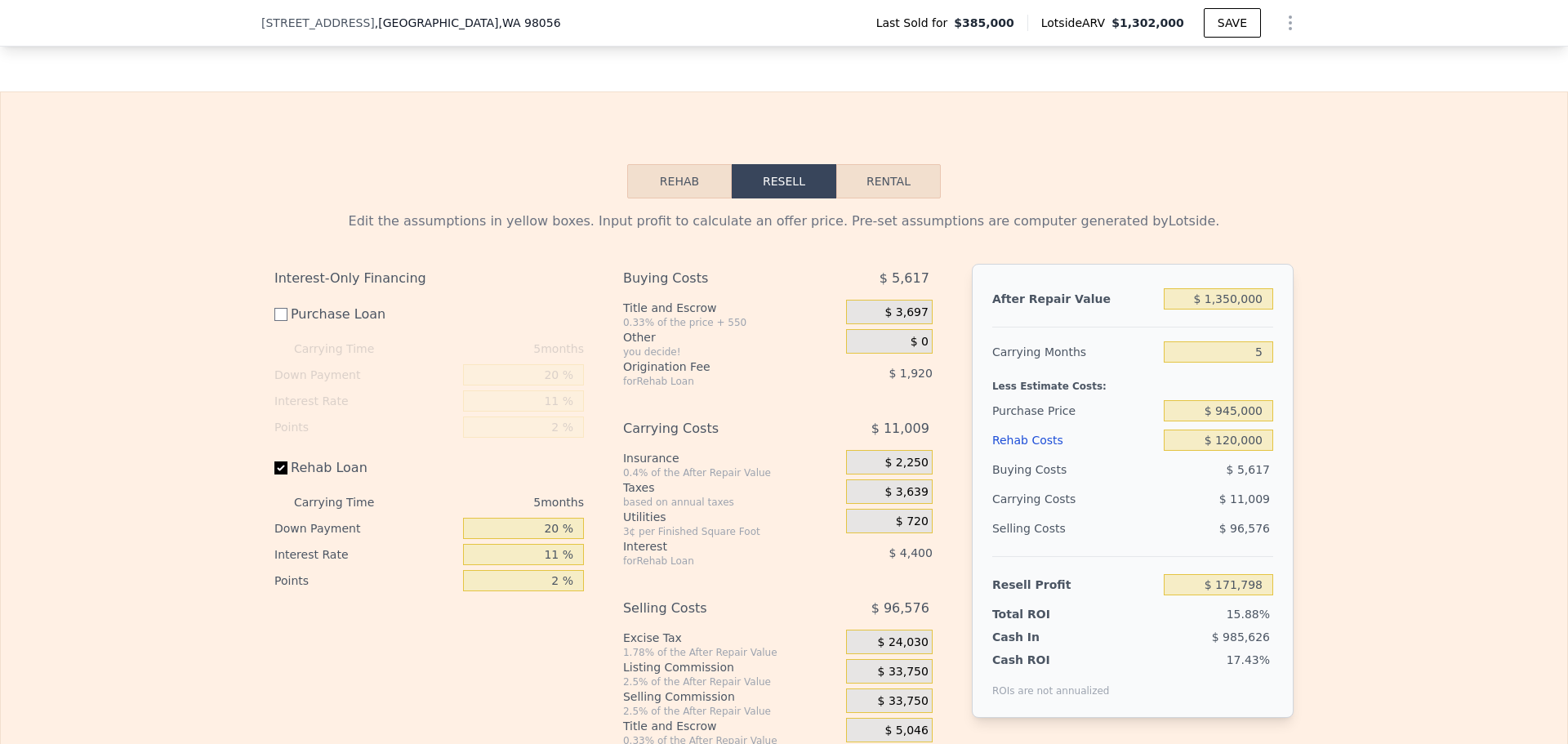
click at [275, 481] on label "Rehab Loan" at bounding box center [366, 468] width 182 height 30
click at [275, 474] on input "Rehab Loan" at bounding box center [281, 468] width 13 height 13
checkbox input "false"
type input "$ 178,118"
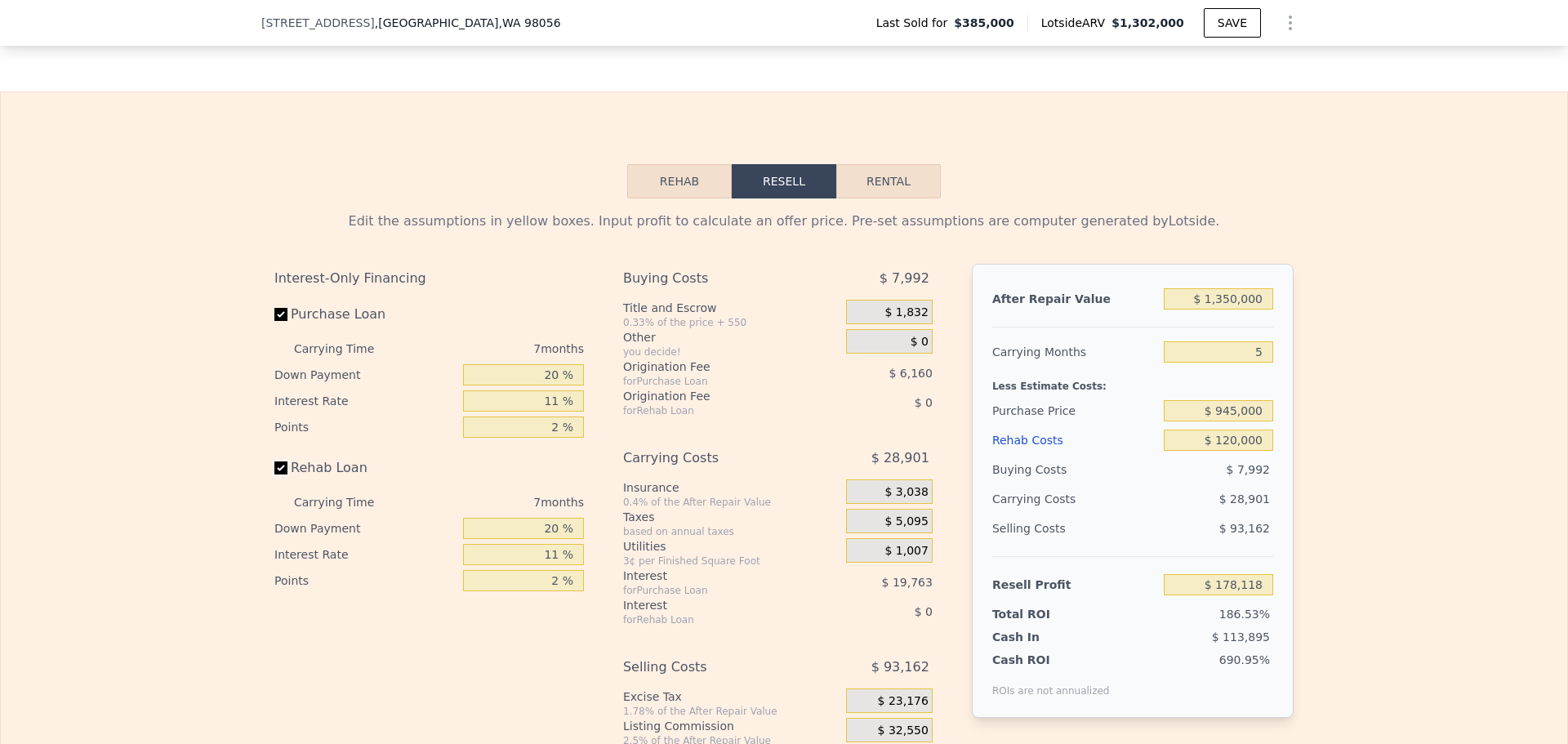
checkbox input "true"
type input "$ 1,302,000"
type input "7"
type input "$ 0"
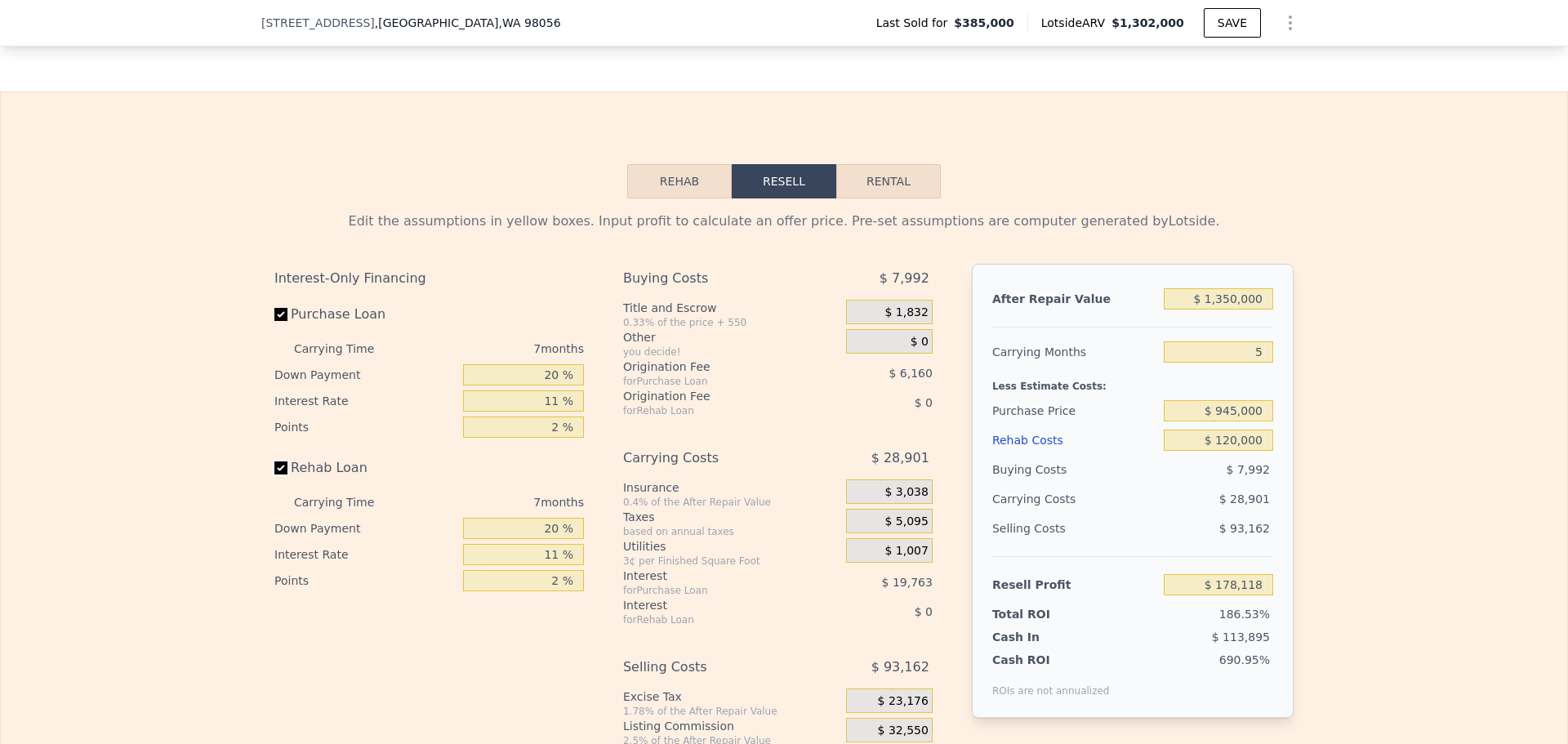
type input "$ 786,945"
drag, startPoint x: 1260, startPoint y: 463, endPoint x: 1250, endPoint y: 463, distance: 10.0
click at [1250, 451] on input "$ 0" at bounding box center [1218, 440] width 109 height 21
type input "$ 150"
type input "$ 786,786"
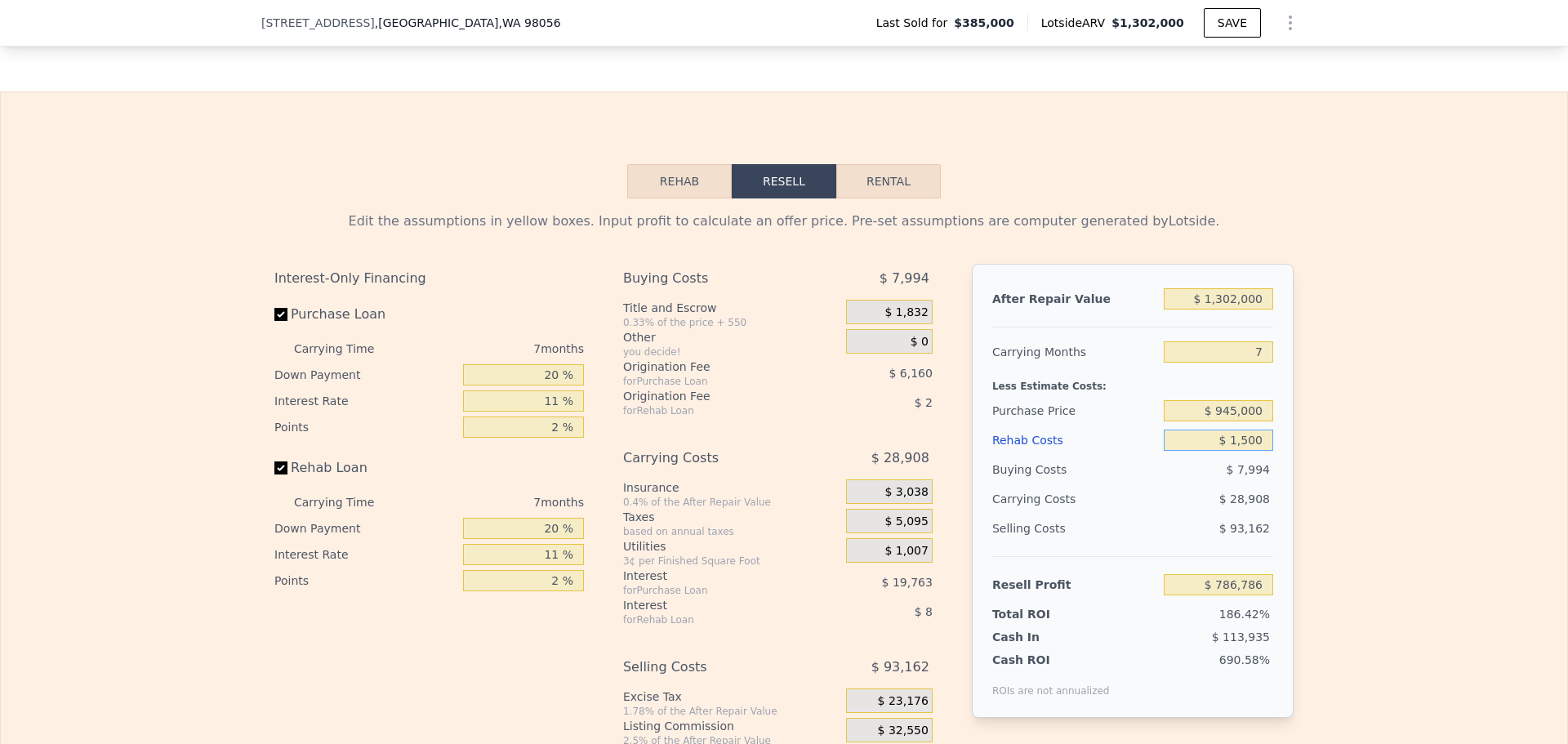
type input "$ 15,000"
type input "$ 770,935"
type input "$ 150,000"
type input "$ 626,845"
type input "$ 150,000"
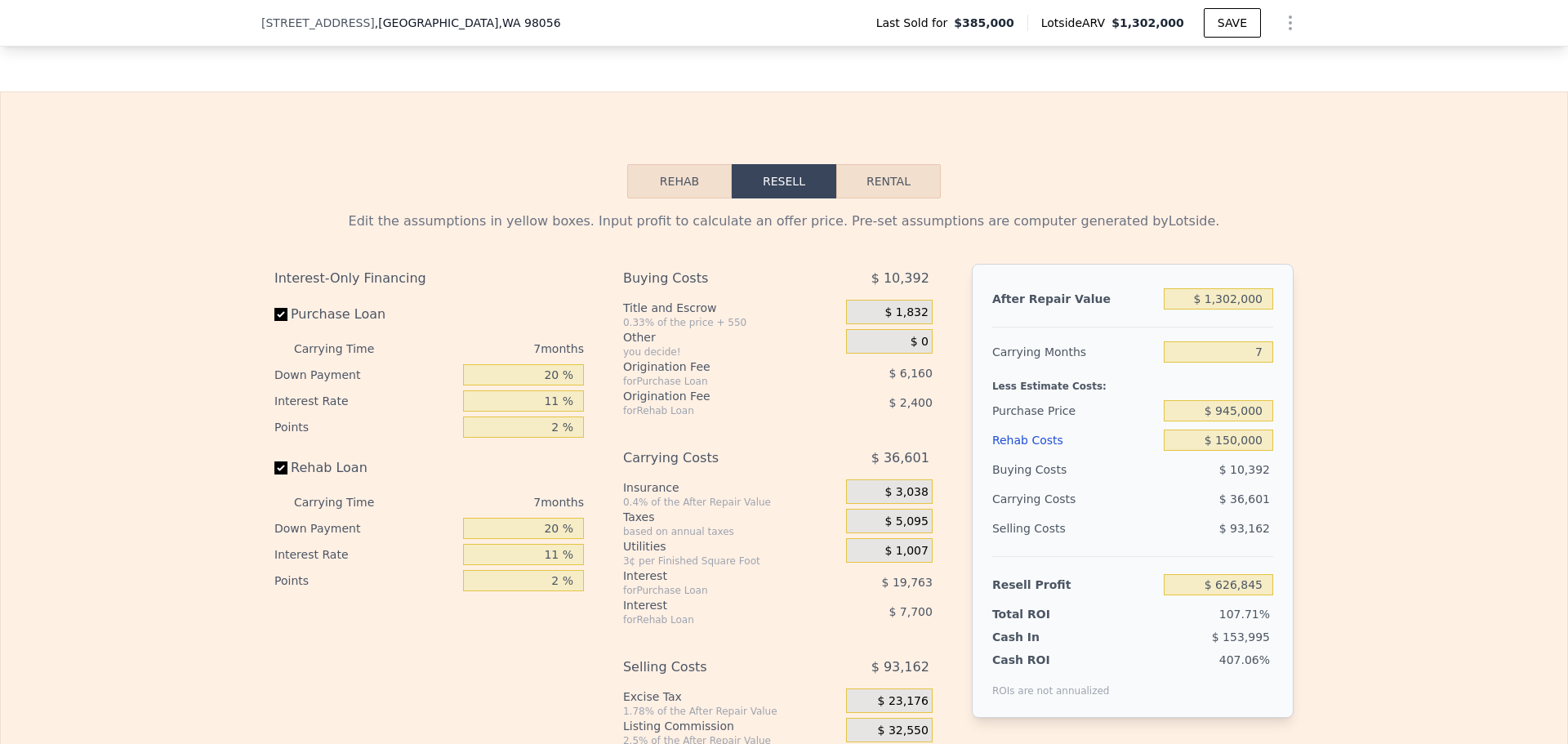
drag, startPoint x: 1354, startPoint y: 398, endPoint x: 1295, endPoint y: 394, distance: 59.1
click at [1353, 398] on div "Edit the assumptions in yellow boxes. Input profit to calculate an offer price.…" at bounding box center [784, 502] width 1567 height 608
drag, startPoint x: 1255, startPoint y: 371, endPoint x: 1240, endPoint y: 376, distance: 15.8
click at [1240, 363] on input "7" at bounding box center [1218, 352] width 109 height 21
type input "6"
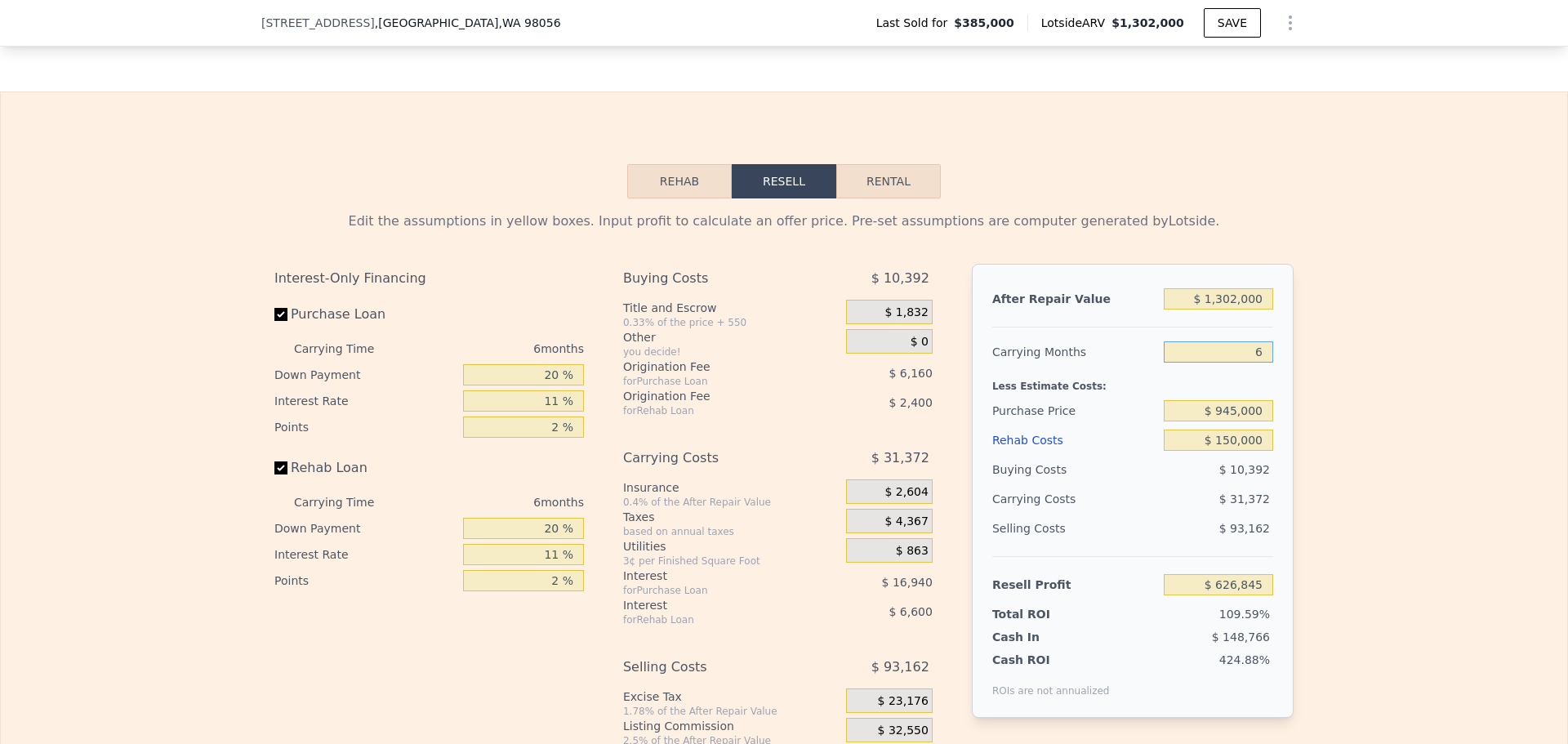
type input "$ 632,074"
type input "6"
click at [1376, 421] on div "Edit the assumptions in yellow boxes. Input profit to calculate an offer price.…" at bounding box center [784, 502] width 1567 height 608
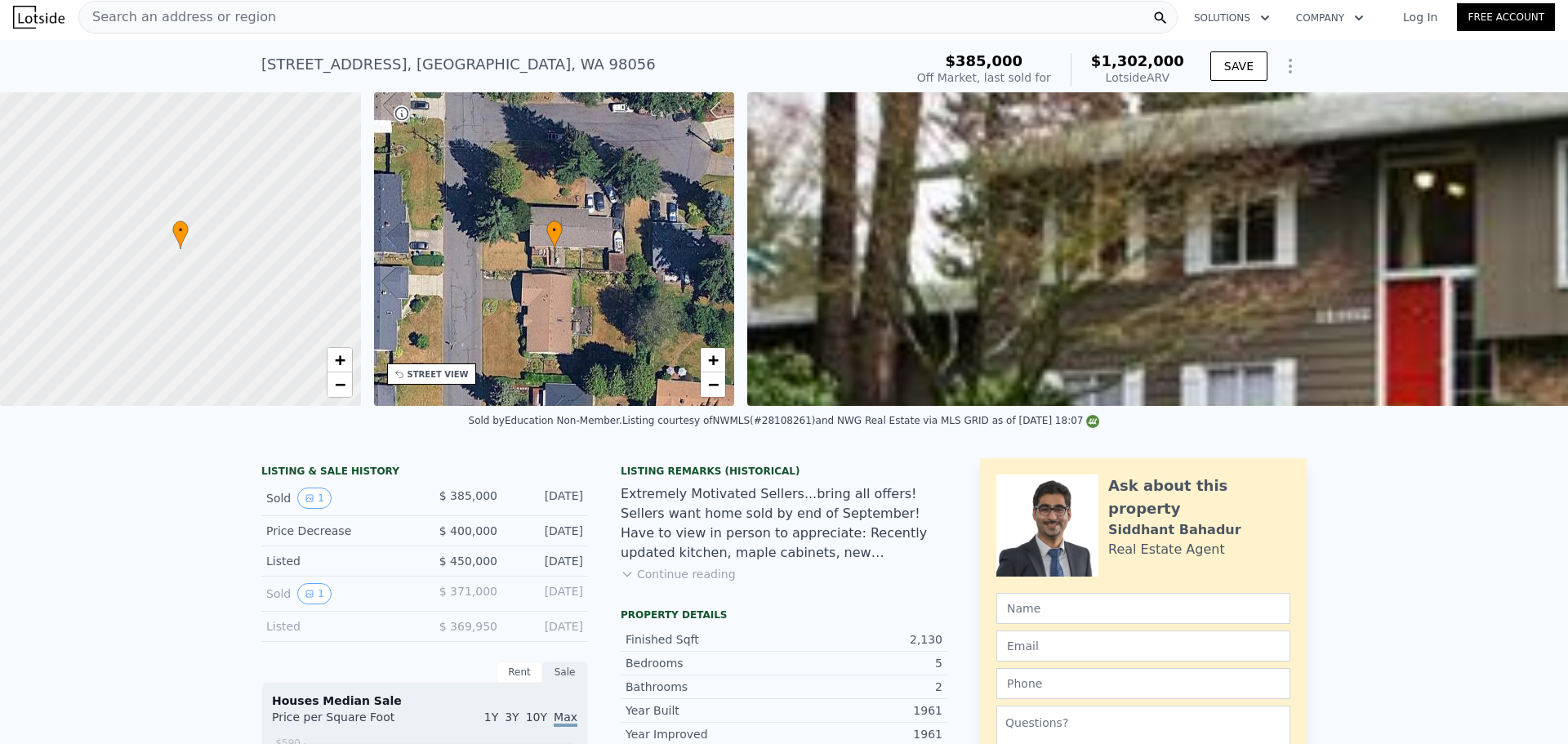
scroll to position [0, 0]
